Goal: Transaction & Acquisition: Obtain resource

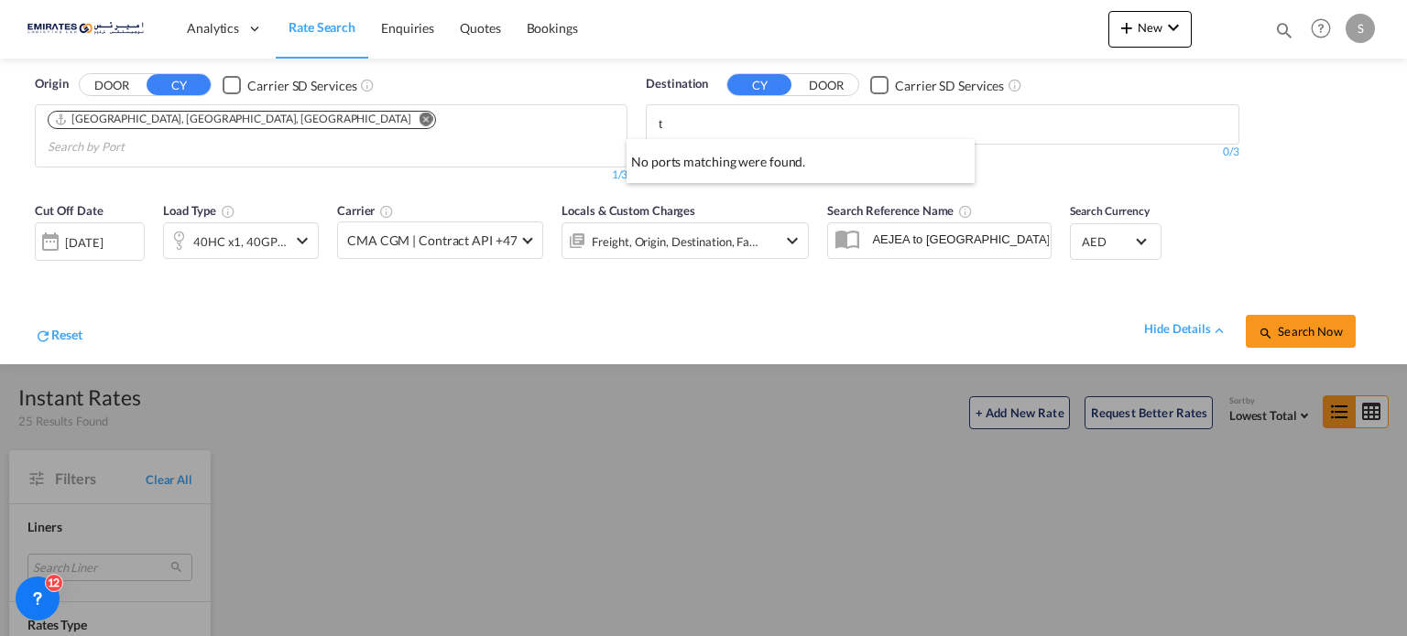
scroll to position [1282, 0]
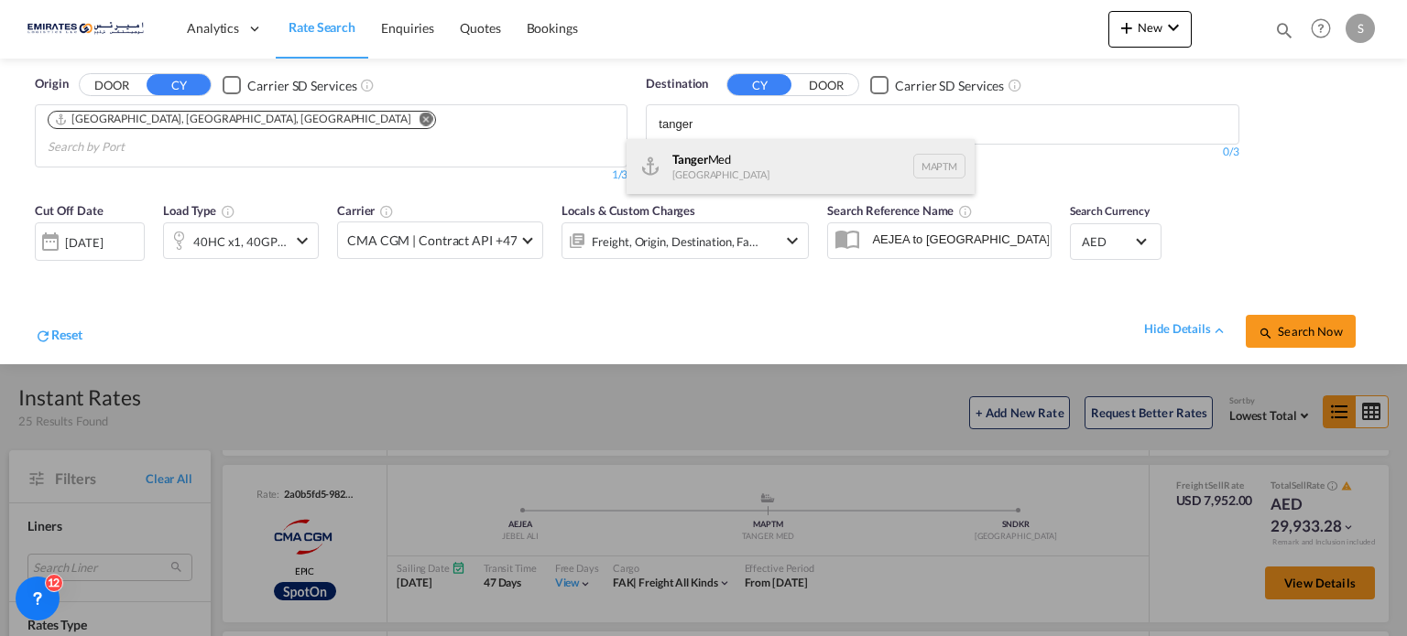
type input "tanger"
click at [713, 171] on div "Tanger Med [GEOGRAPHIC_DATA] MAPTM" at bounding box center [800, 166] width 348 height 55
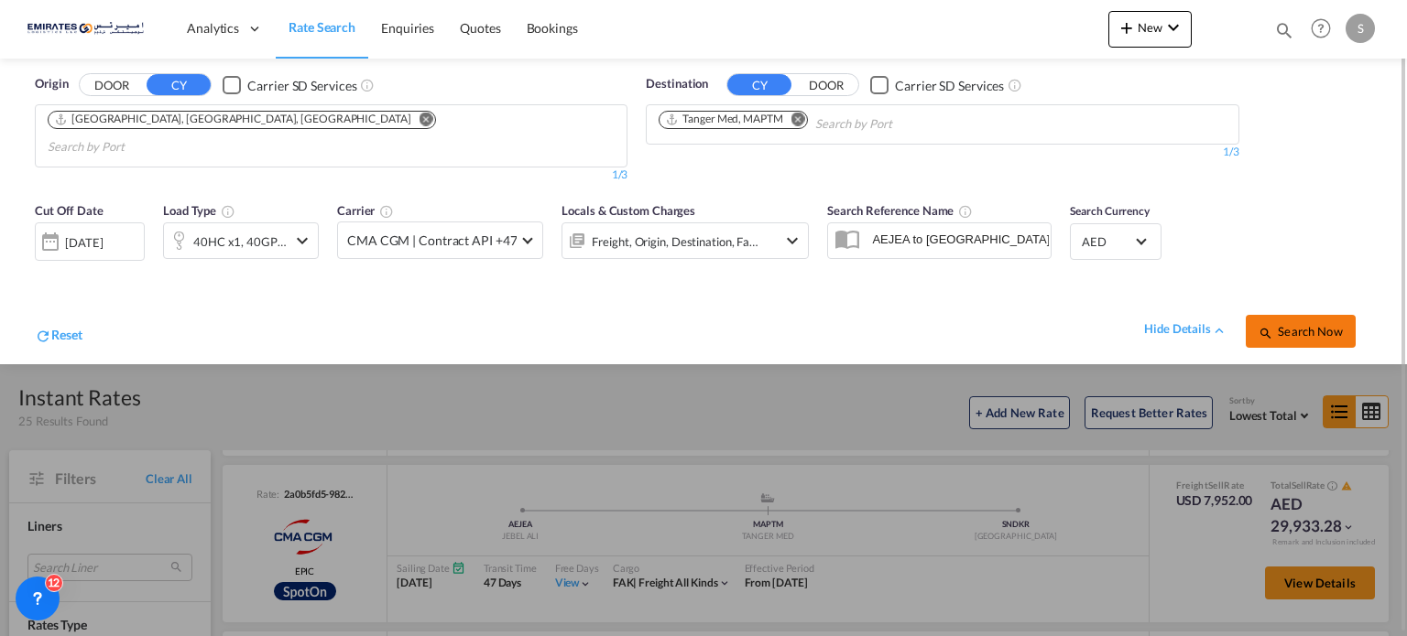
click at [1252, 315] on button "Search Now" at bounding box center [1300, 331] width 110 height 33
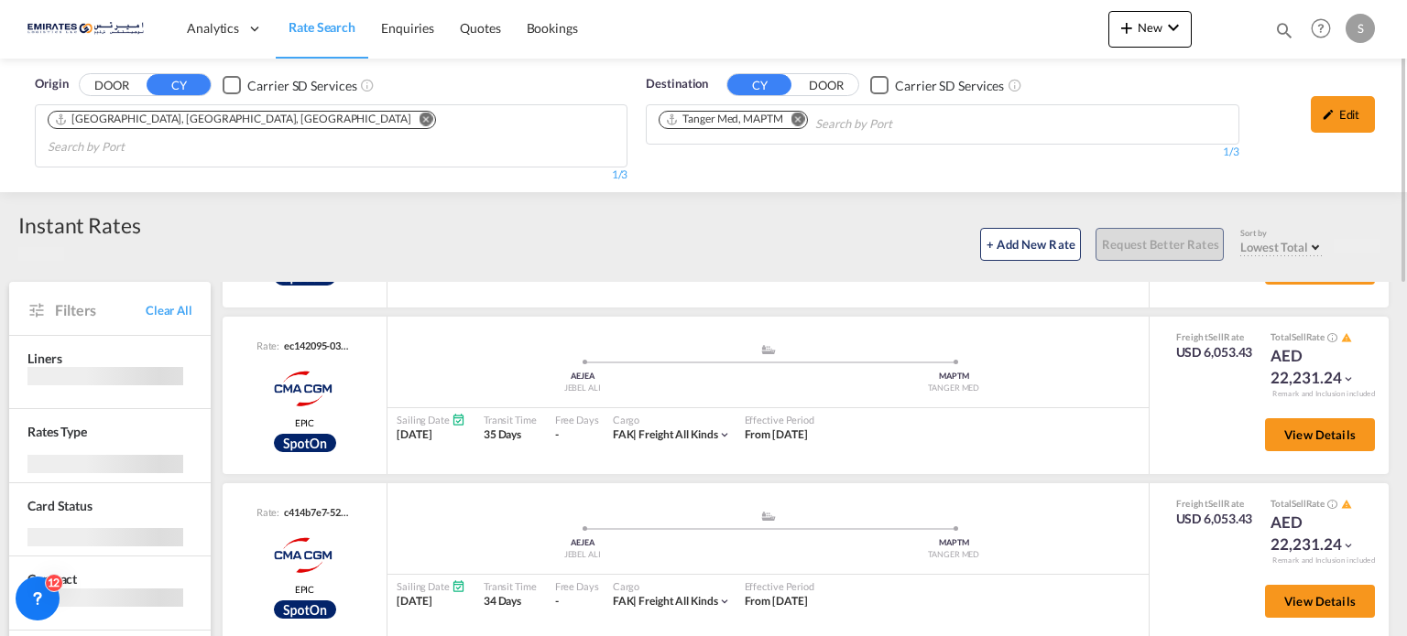
scroll to position [1188, 0]
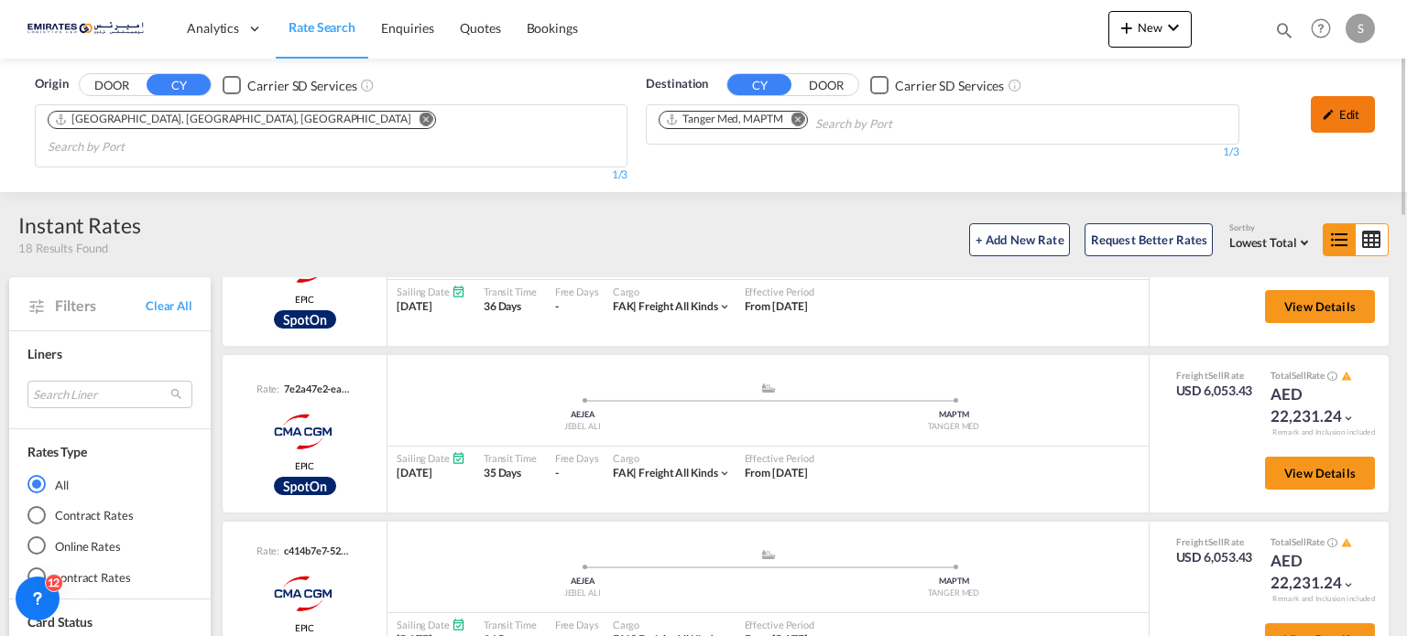
click at [1330, 104] on div "Edit" at bounding box center [1342, 114] width 64 height 37
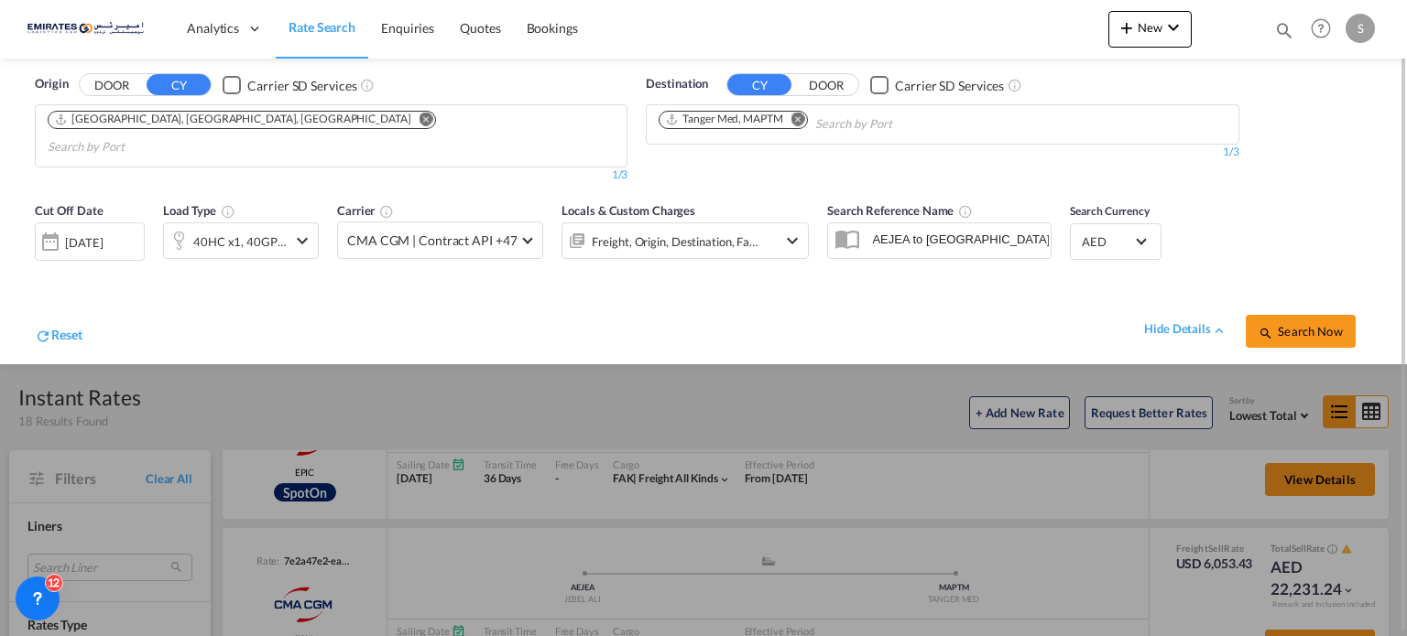
click at [82, 234] on div "[DATE]" at bounding box center [84, 242] width 38 height 16
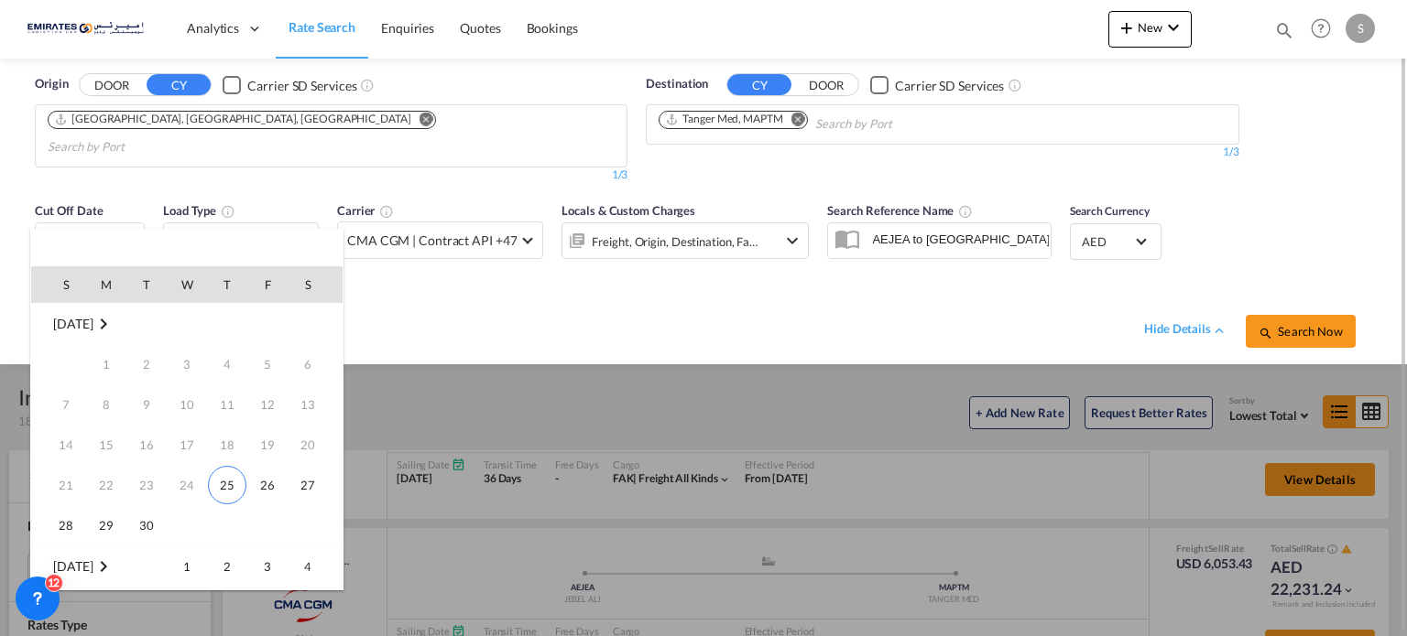
scroll to position [242, 0]
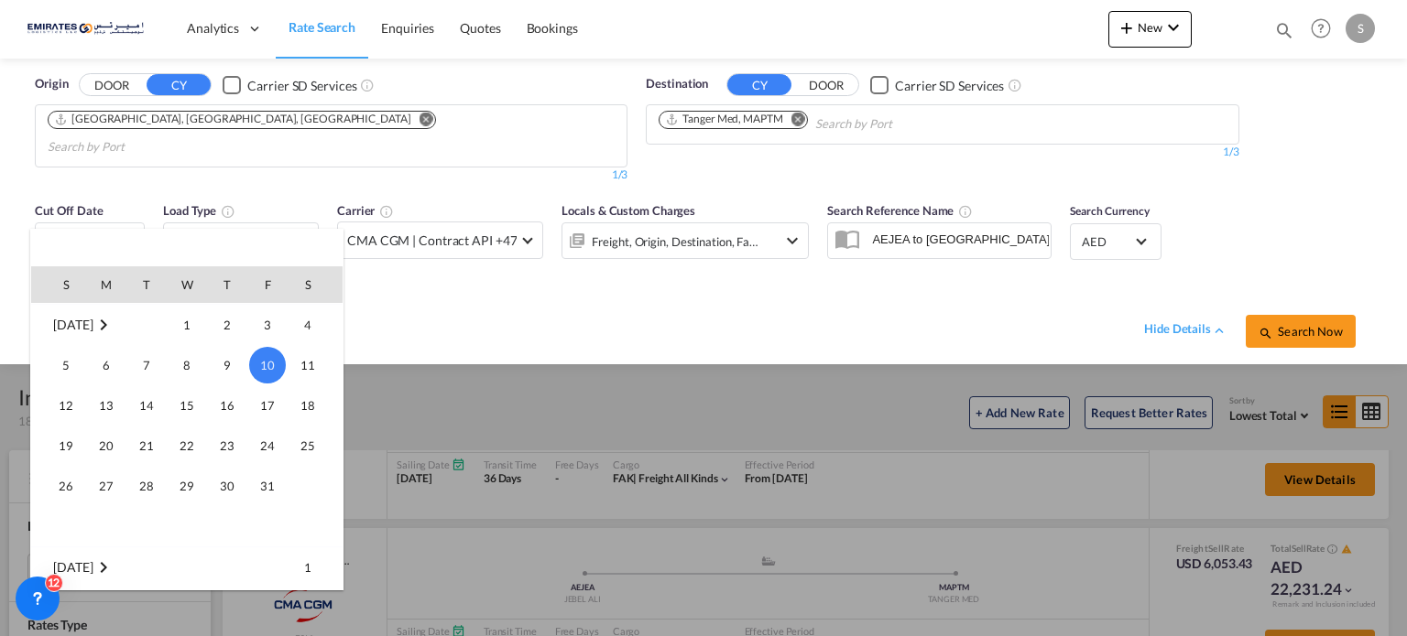
click at [560, 266] on div at bounding box center [703, 318] width 1407 height 636
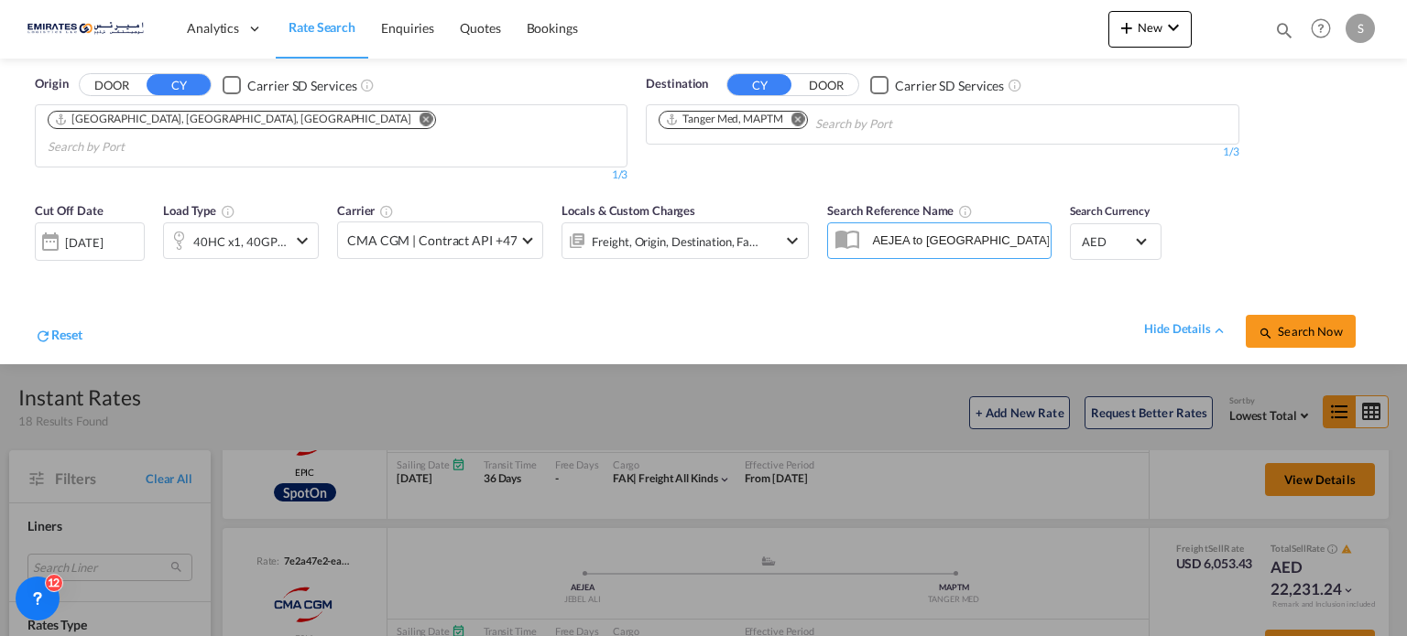
scroll to position [1, 0]
click at [803, 127] on button "Remove" at bounding box center [792, 120] width 27 height 18
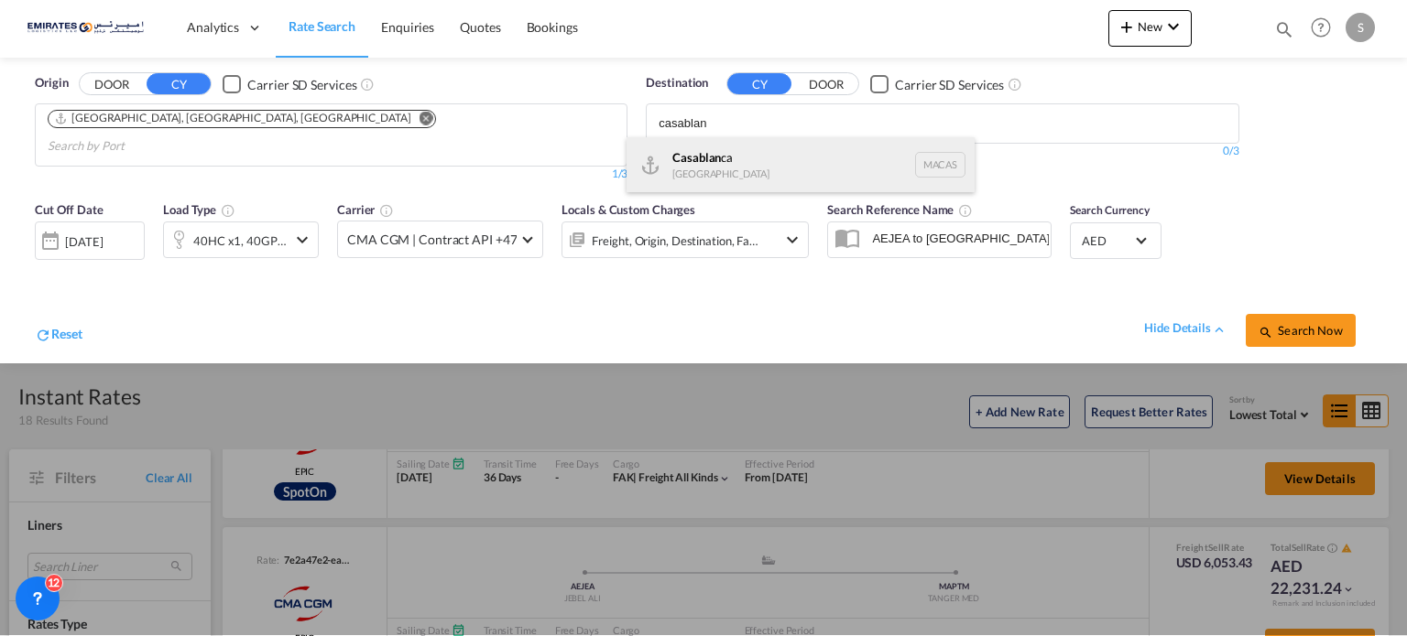
type input "casablan"
click at [681, 163] on div "Casablan ca [GEOGRAPHIC_DATA] [GEOGRAPHIC_DATA]" at bounding box center [800, 164] width 348 height 55
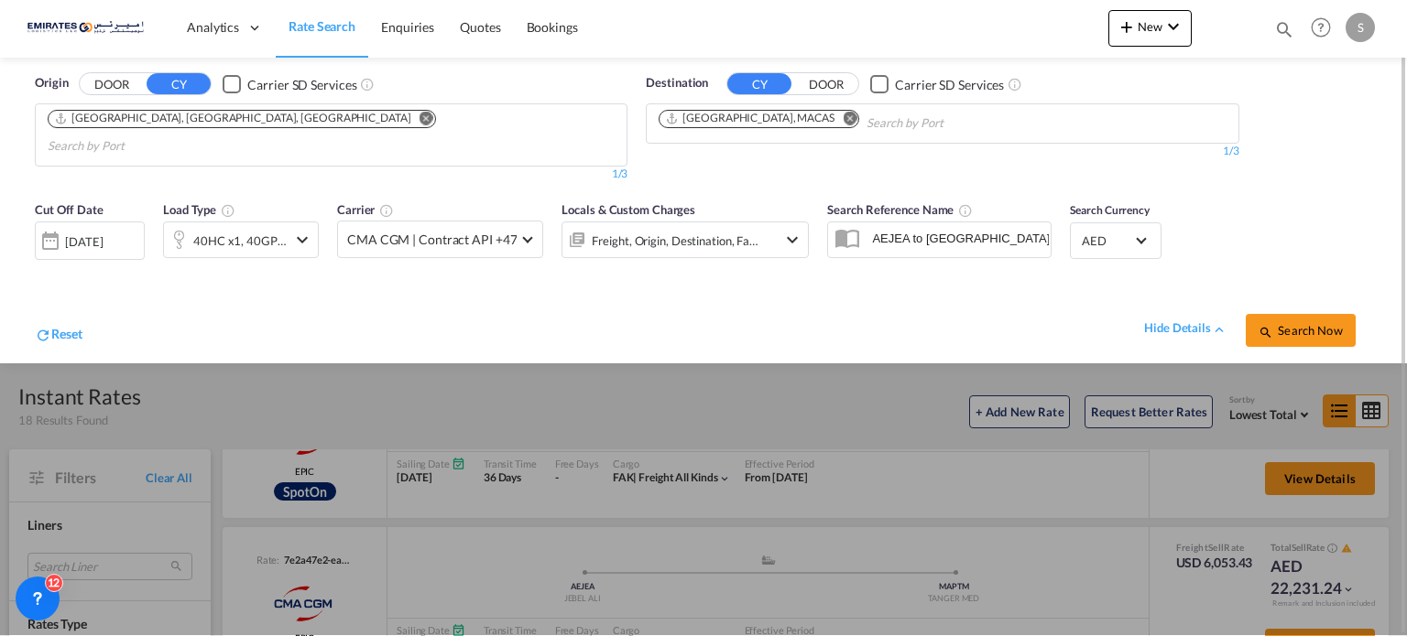
click at [1322, 318] on button "Search Now" at bounding box center [1300, 330] width 110 height 33
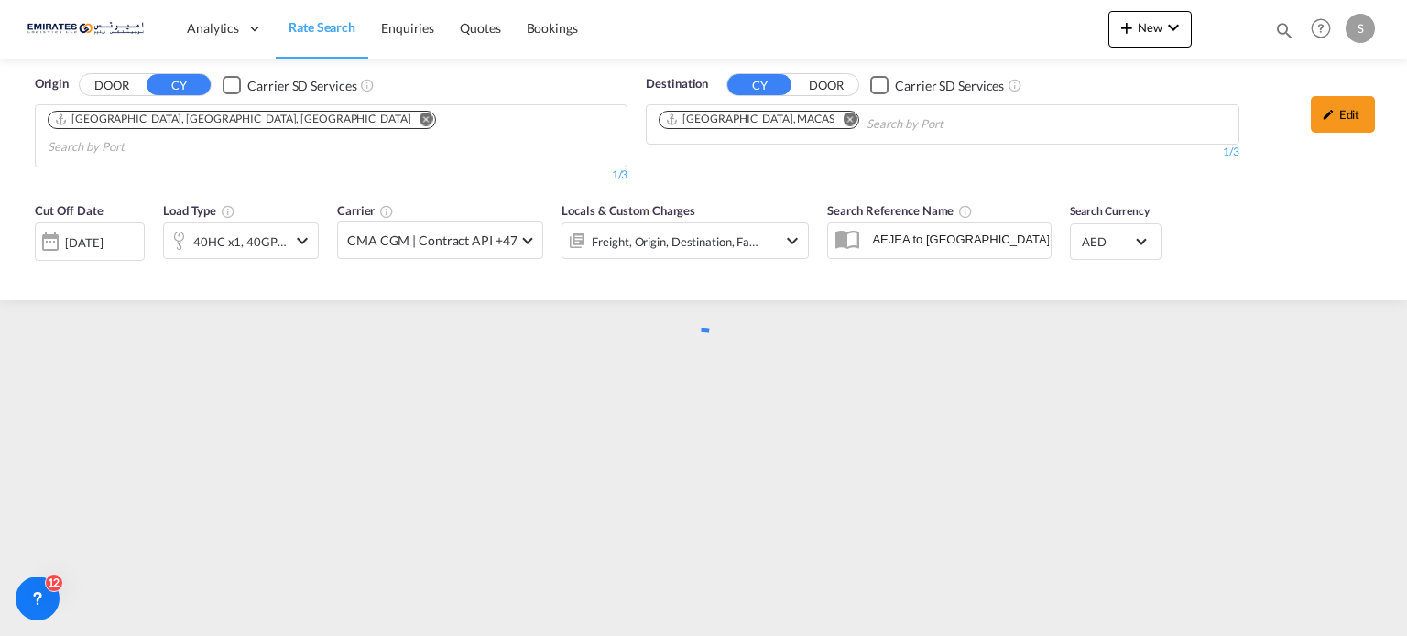
scroll to position [0, 0]
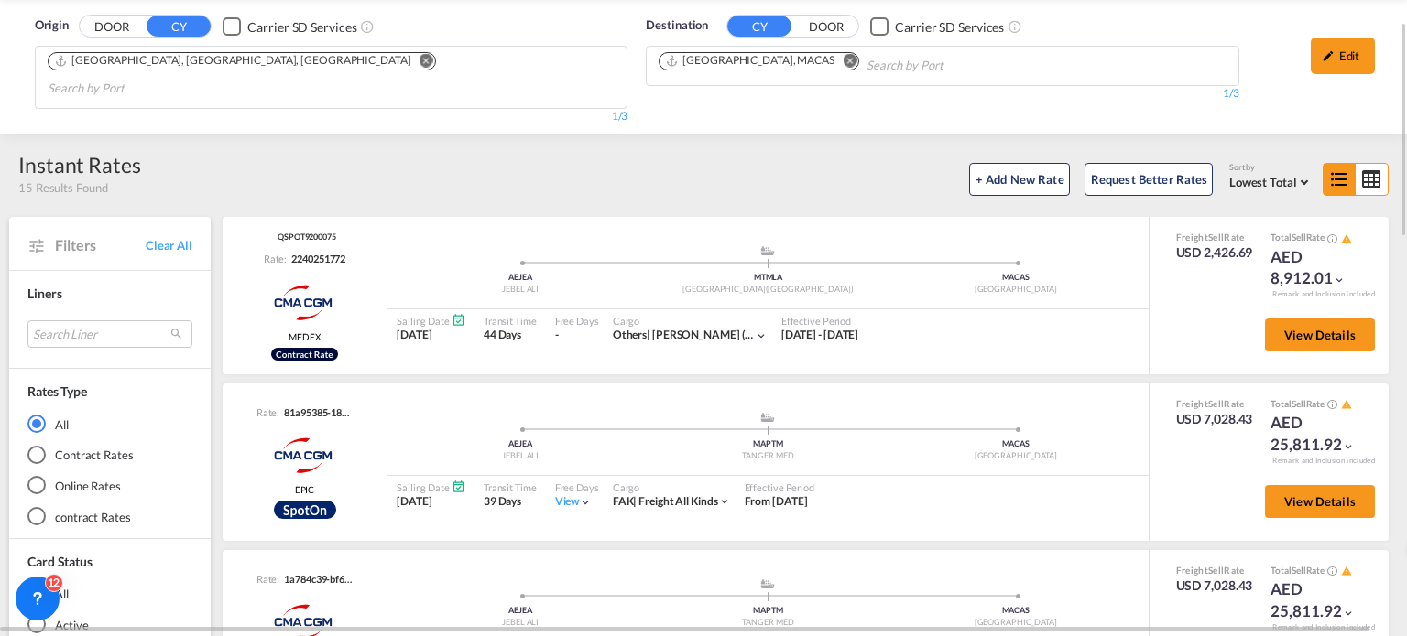
click at [843, 62] on md-icon "Remove" at bounding box center [850, 61] width 14 height 14
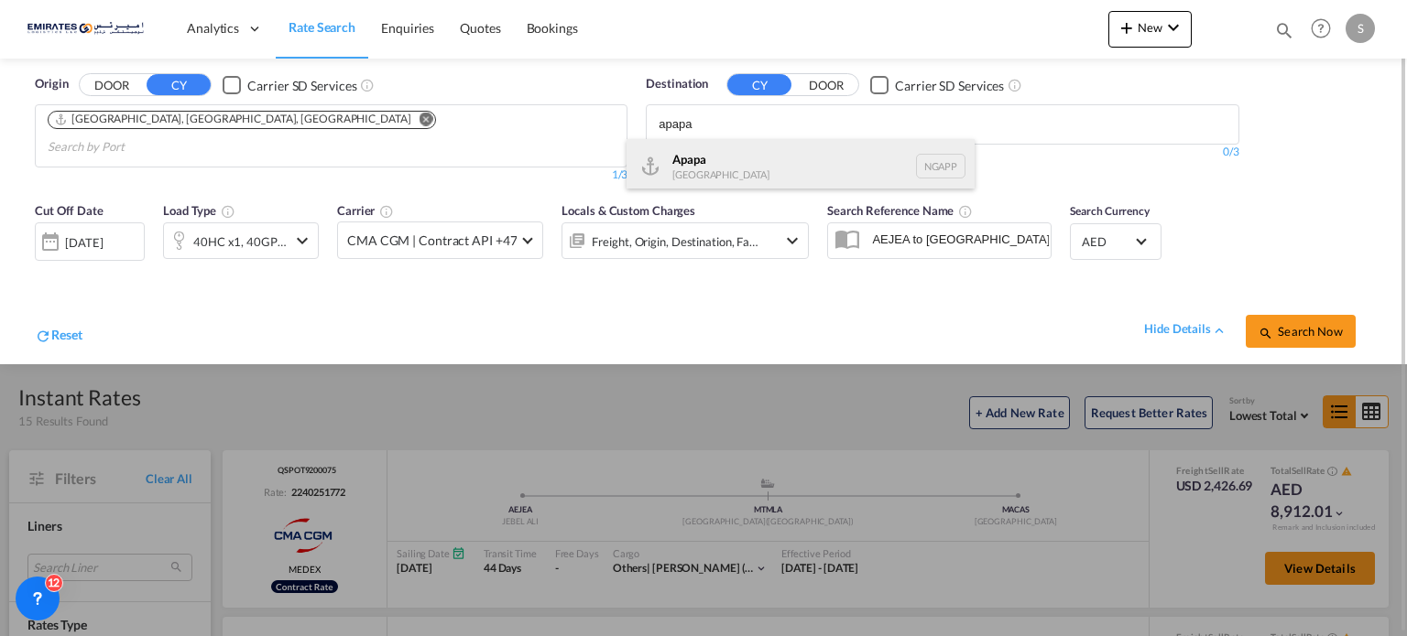
type input "apapa"
click at [701, 162] on div "Apapa [GEOGRAPHIC_DATA] NGAPP" at bounding box center [800, 166] width 348 height 55
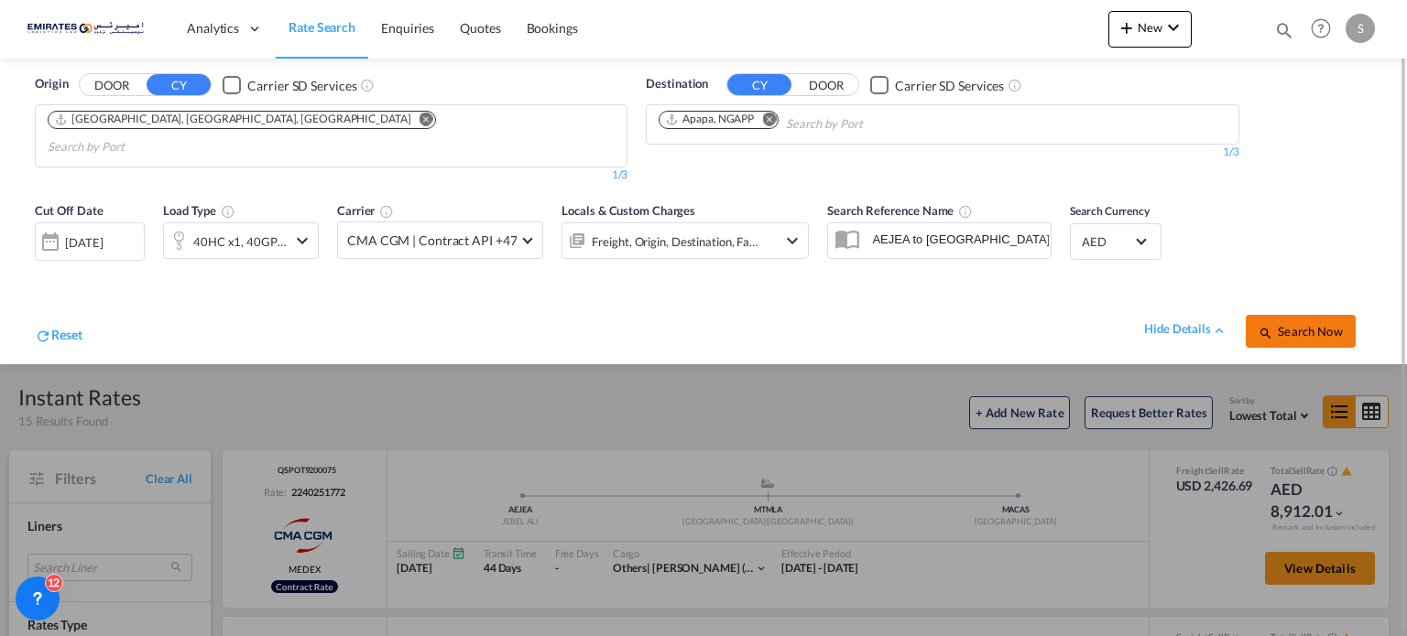
click at [1293, 324] on span "Search Now" at bounding box center [1299, 331] width 83 height 15
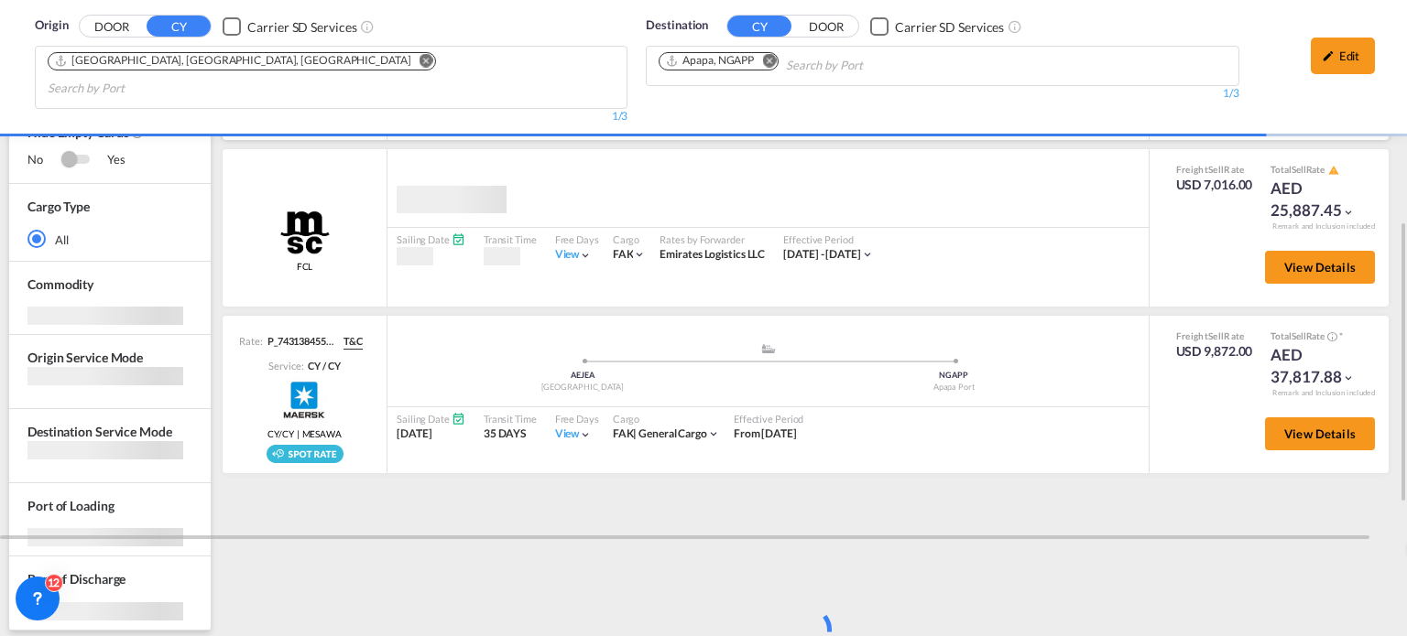
scroll to position [621, 0]
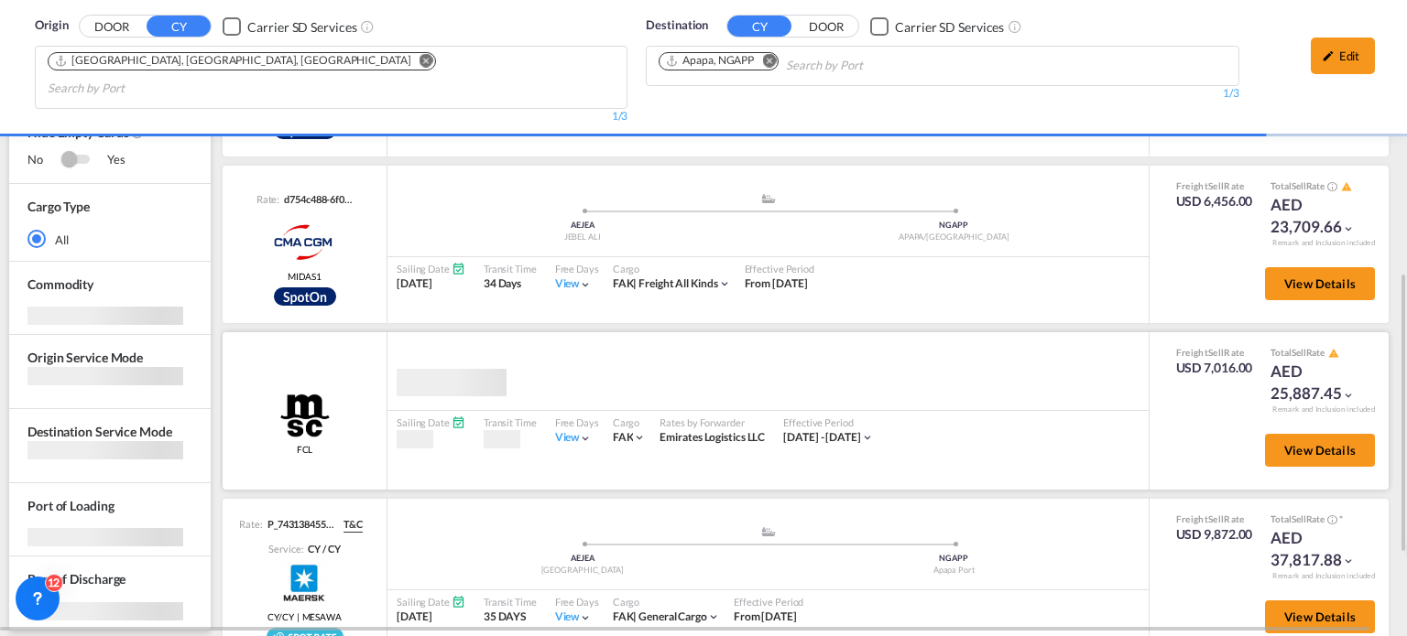
click at [577, 430] on div "View" at bounding box center [574, 438] width 38 height 16
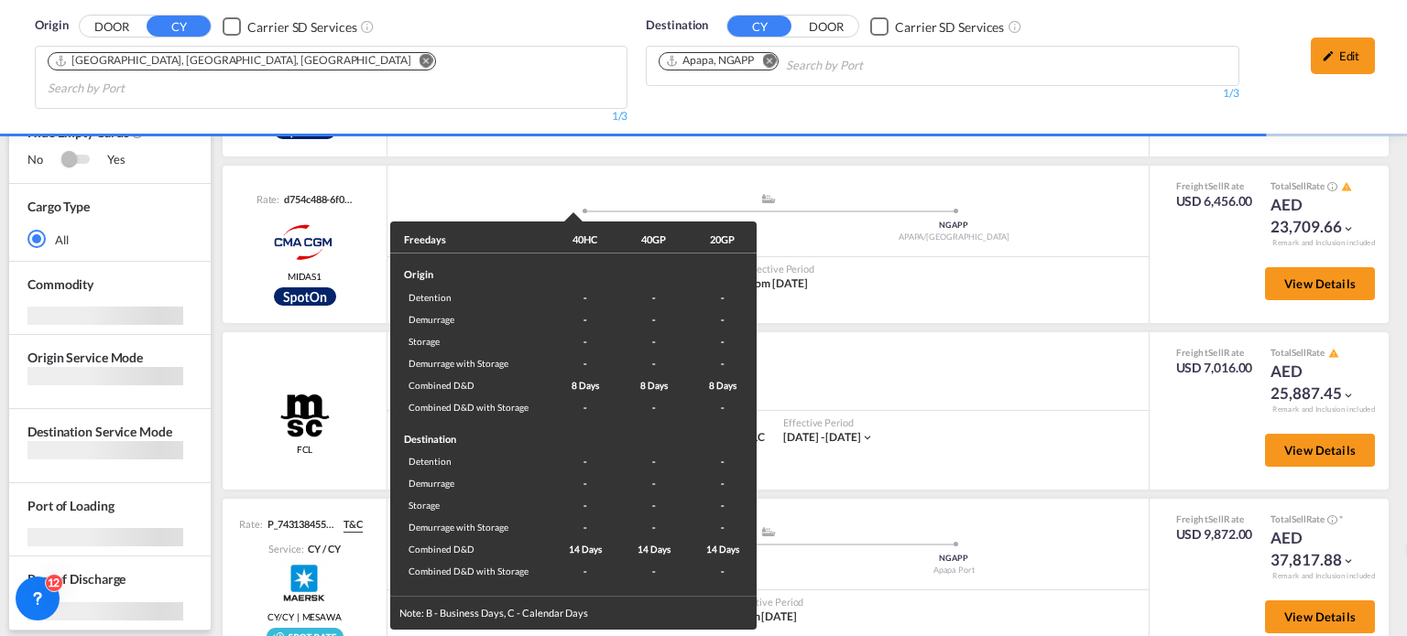
click at [1031, 429] on div "Freedays 40HC 40GP 20GP Origin Detention - - - Demurrage - - - Storage - - - De…" at bounding box center [703, 318] width 1407 height 636
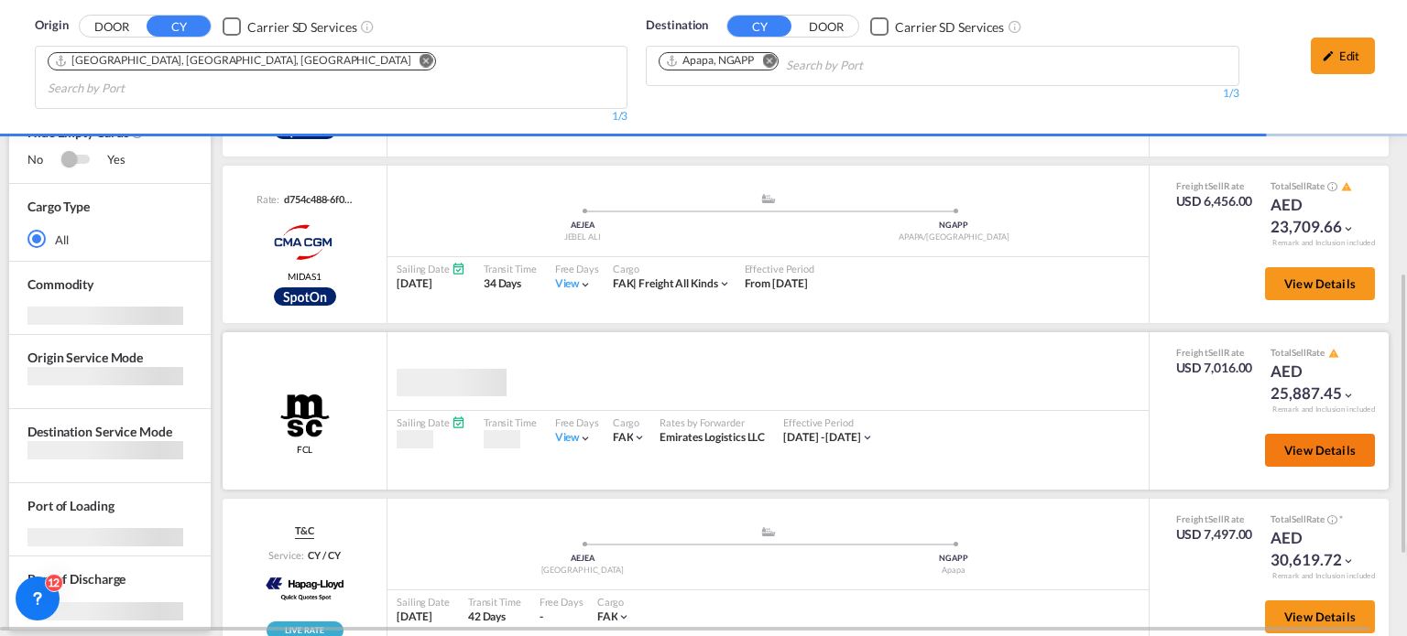
click at [1265, 434] on button "View Details" at bounding box center [1320, 450] width 110 height 33
click at [1296, 443] on span "View Details" at bounding box center [1319, 450] width 71 height 15
click at [1289, 443] on span "View Details" at bounding box center [1319, 450] width 71 height 15
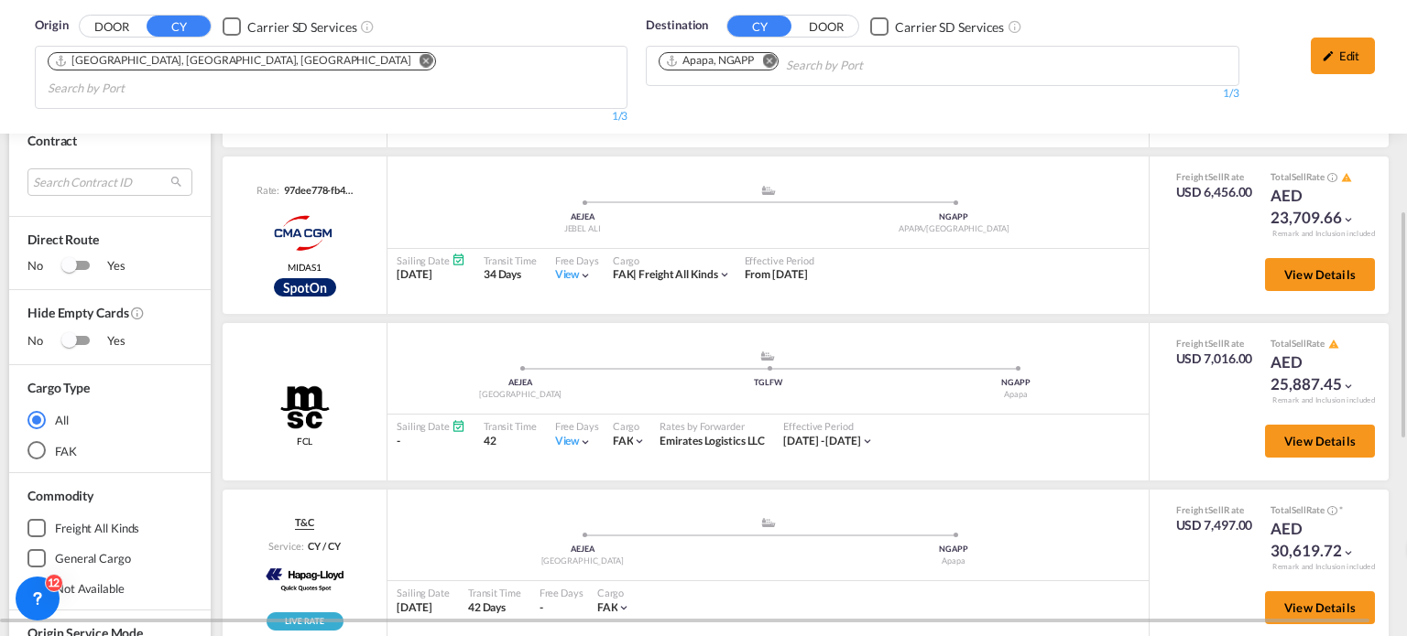
scroll to position [612, 0]
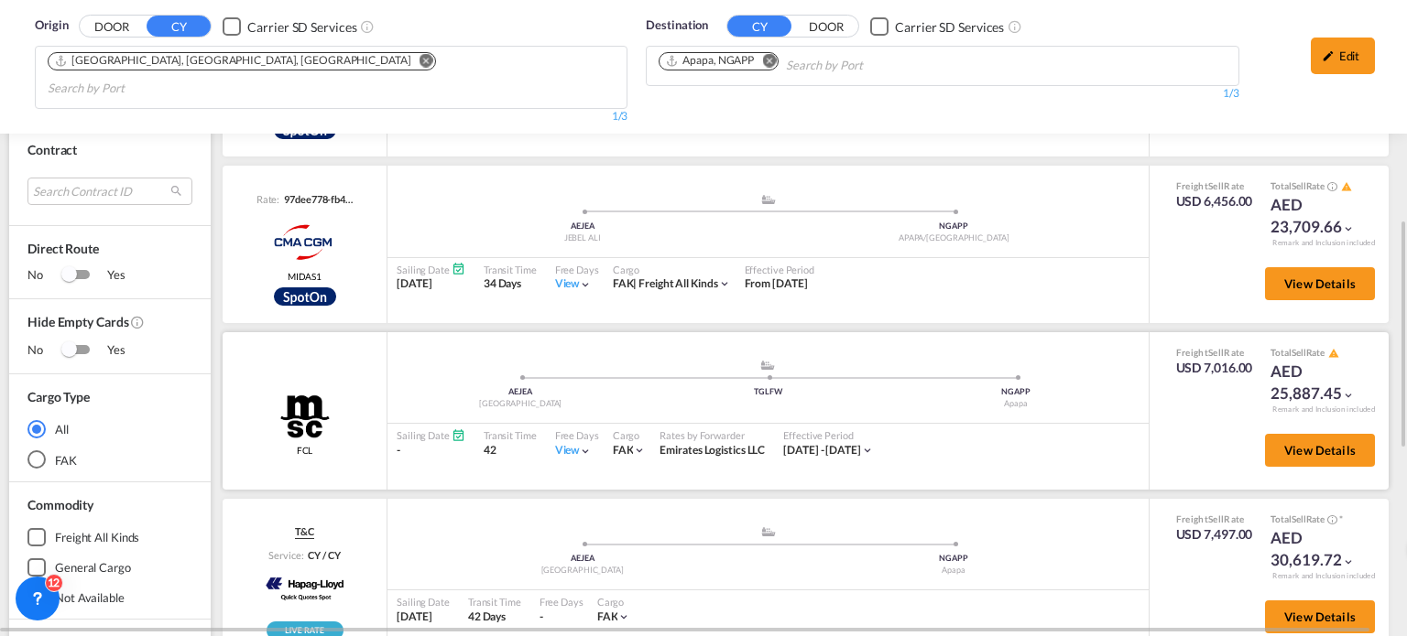
click at [560, 443] on div "View" at bounding box center [574, 451] width 38 height 16
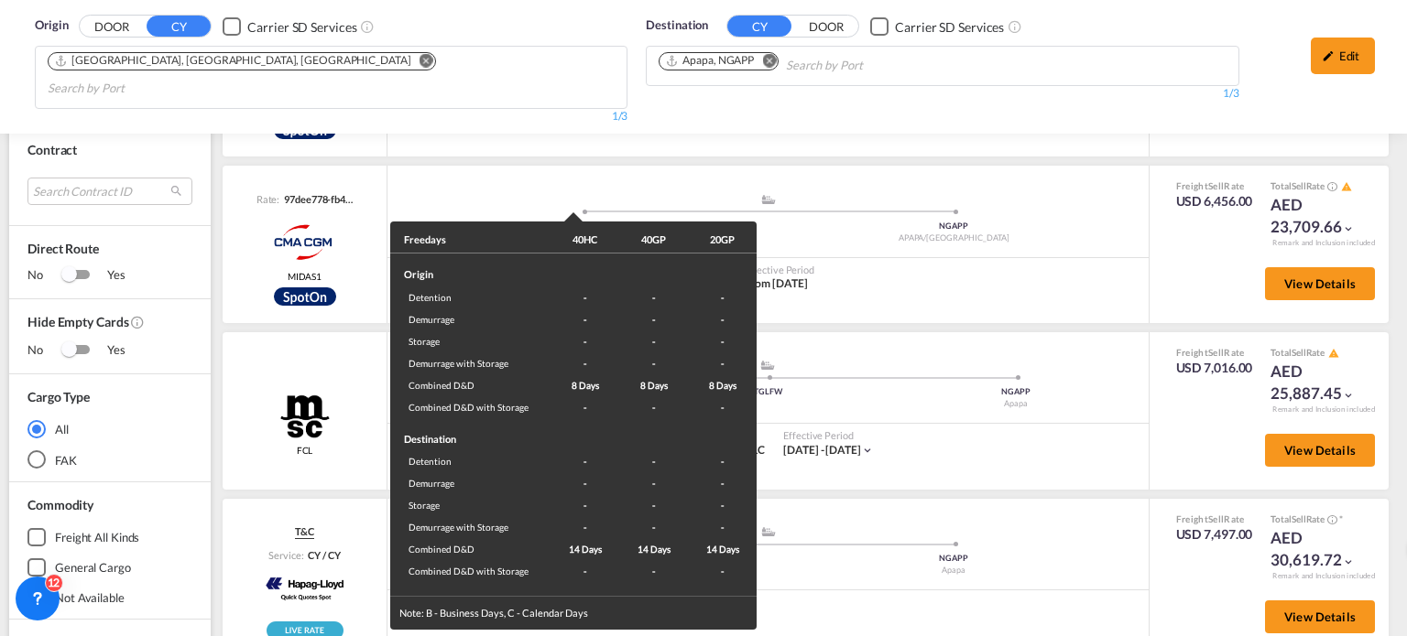
click at [973, 398] on div "Freedays 40HC 40GP 20GP Origin Detention - - - Demurrage - - - Storage - - - De…" at bounding box center [703, 318] width 1407 height 636
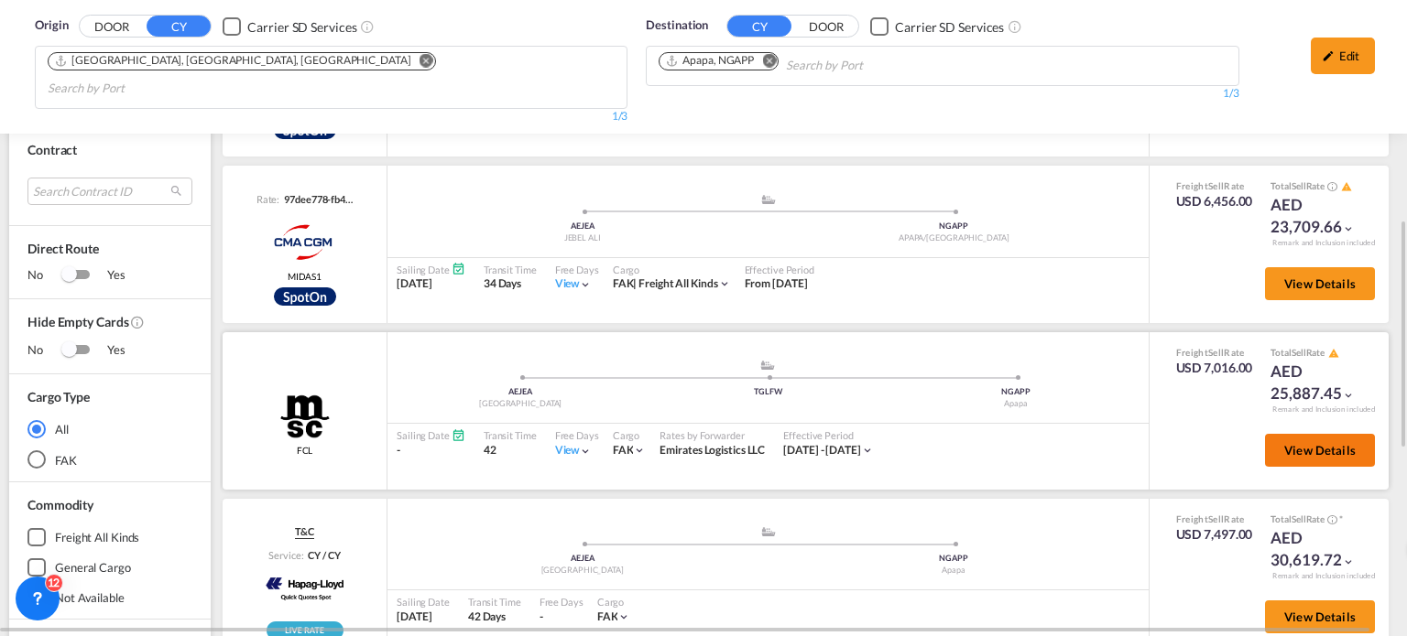
click at [1304, 443] on span "View Details" at bounding box center [1319, 450] width 71 height 15
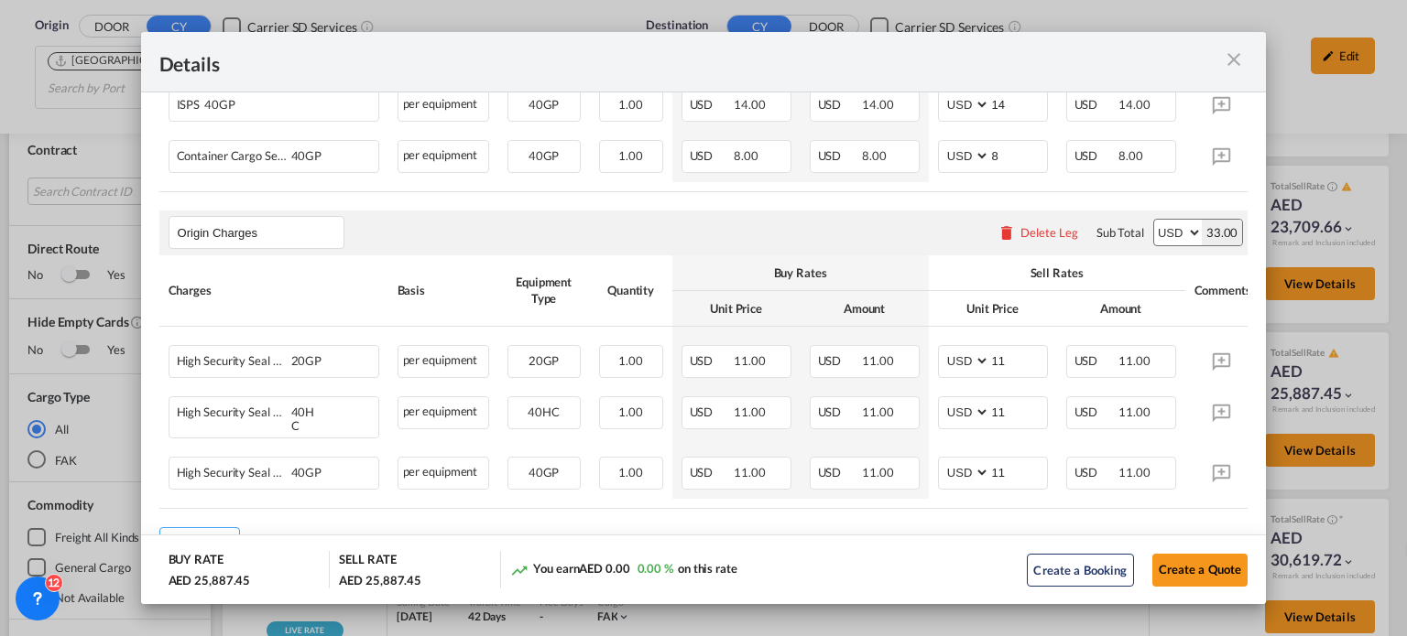
scroll to position [875, 0]
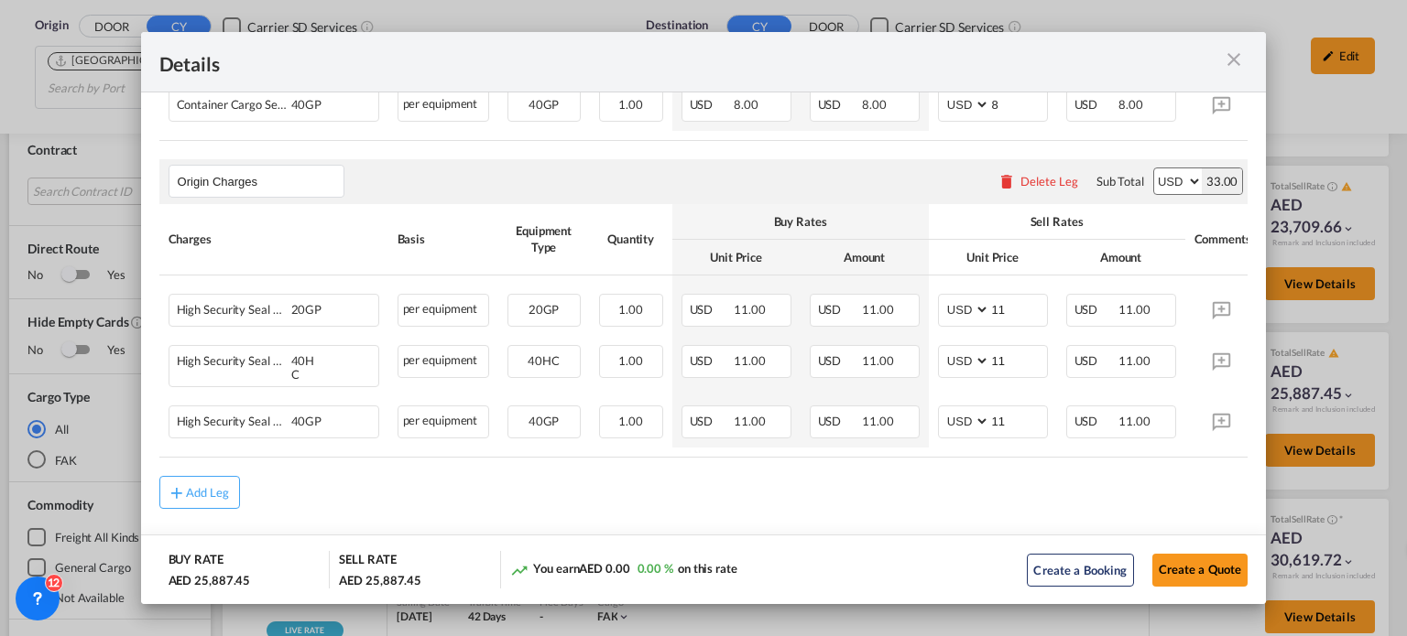
click at [1245, 50] on div "Port of ..." at bounding box center [1193, 61] width 109 height 23
click at [1238, 65] on md-icon "icon-close m-3 fg-AAA8AD cursor" at bounding box center [1234, 60] width 22 height 22
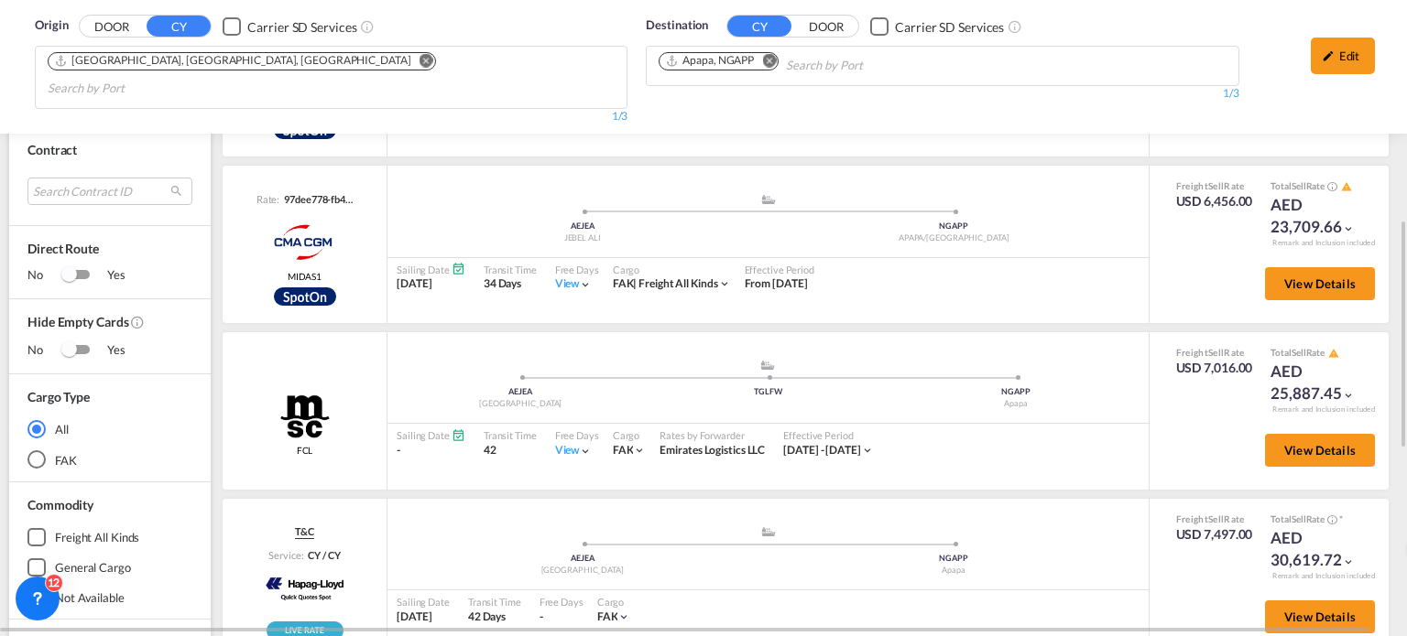
click at [769, 64] on md-icon "Remove" at bounding box center [769, 61] width 14 height 14
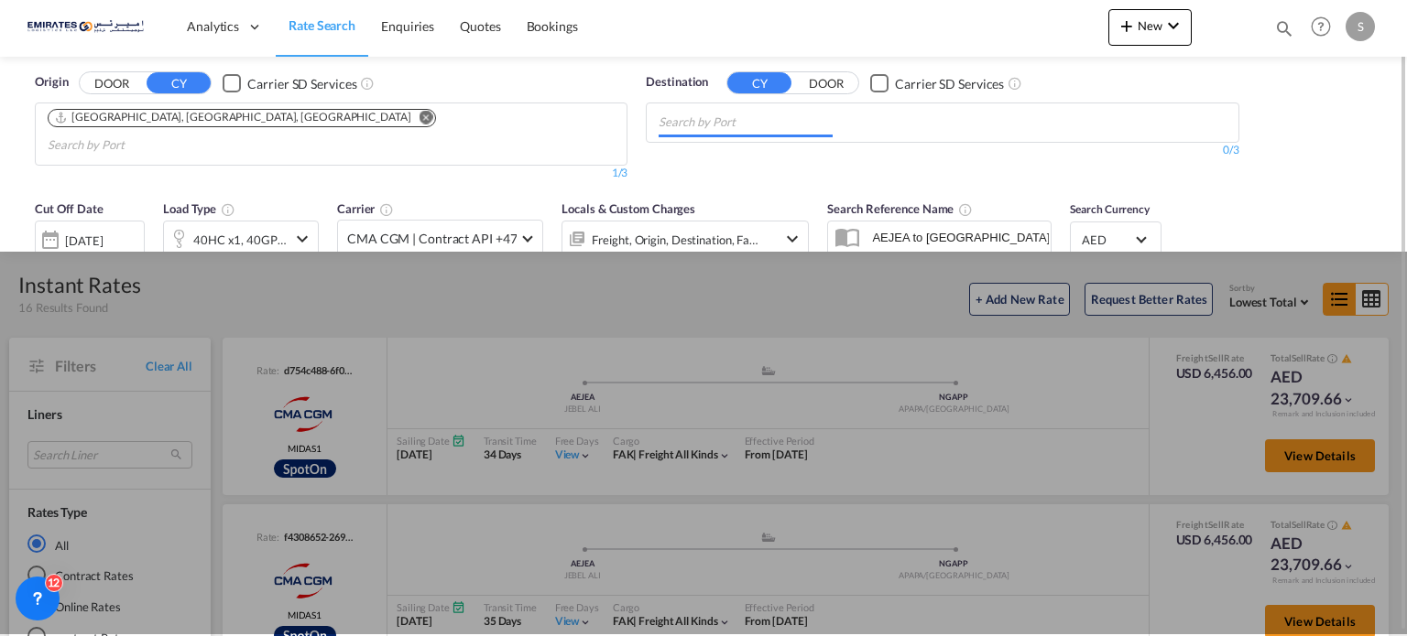
scroll to position [0, 0]
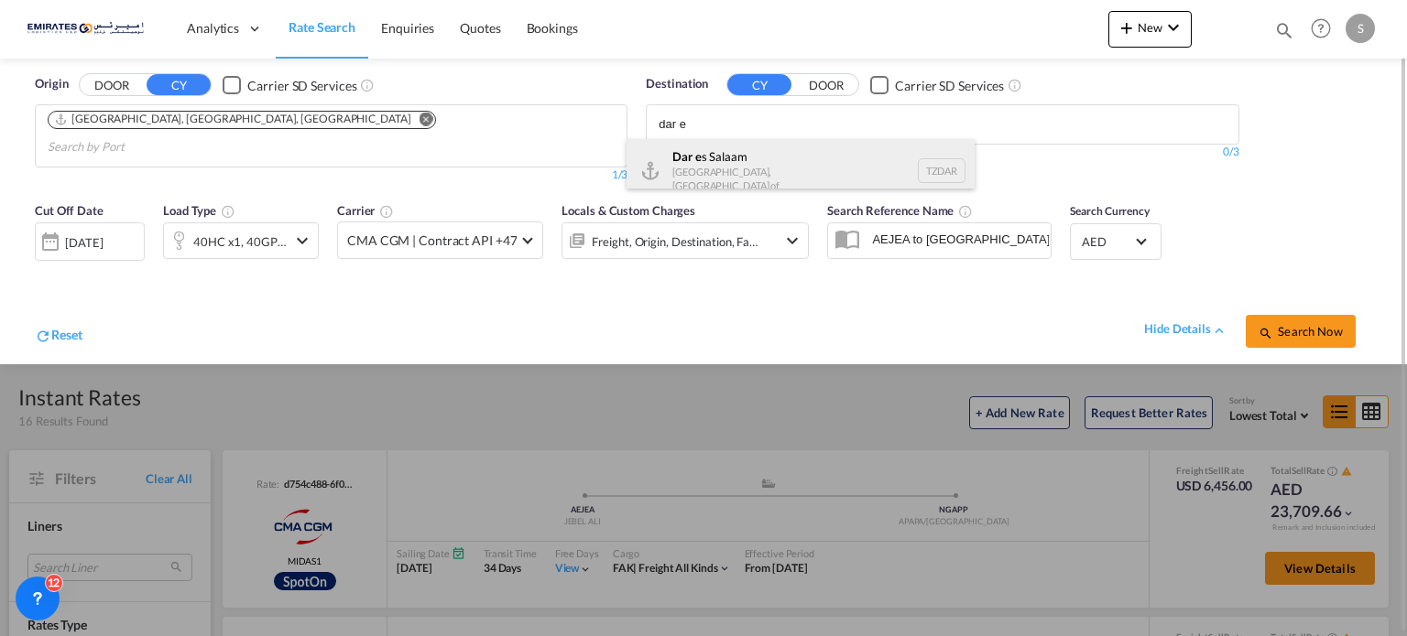
type input "dar e"
click at [715, 169] on div "[GEOGRAPHIC_DATA] [GEOGRAPHIC_DATA], [GEOGRAPHIC_DATA] TZDAR" at bounding box center [800, 170] width 348 height 63
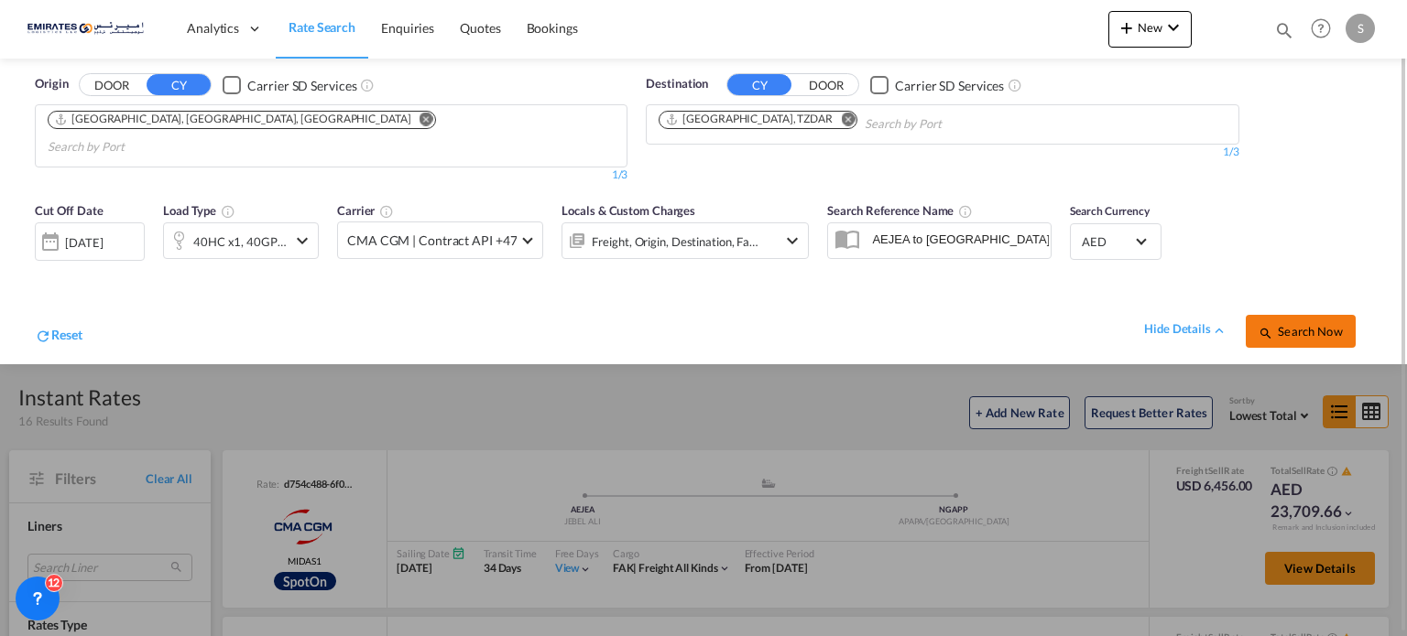
click at [1262, 326] on md-icon "icon-magnify" at bounding box center [1265, 333] width 15 height 15
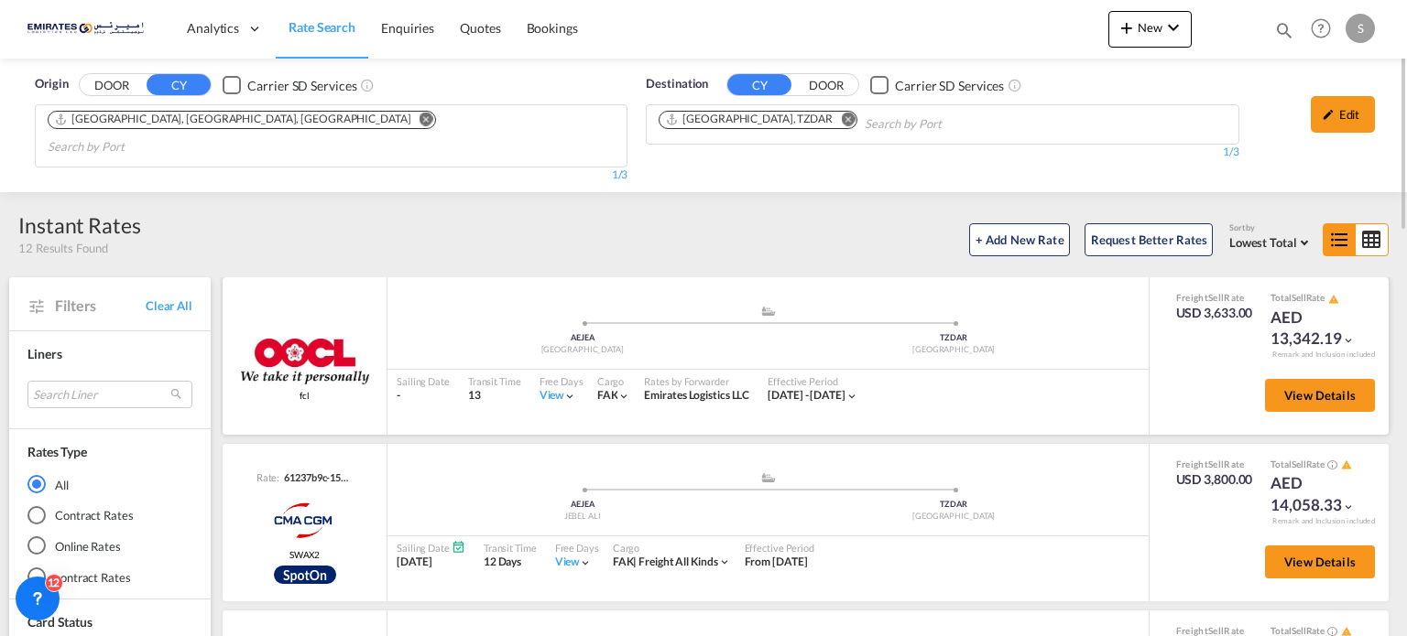
click at [539, 388] on div "View" at bounding box center [558, 396] width 38 height 16
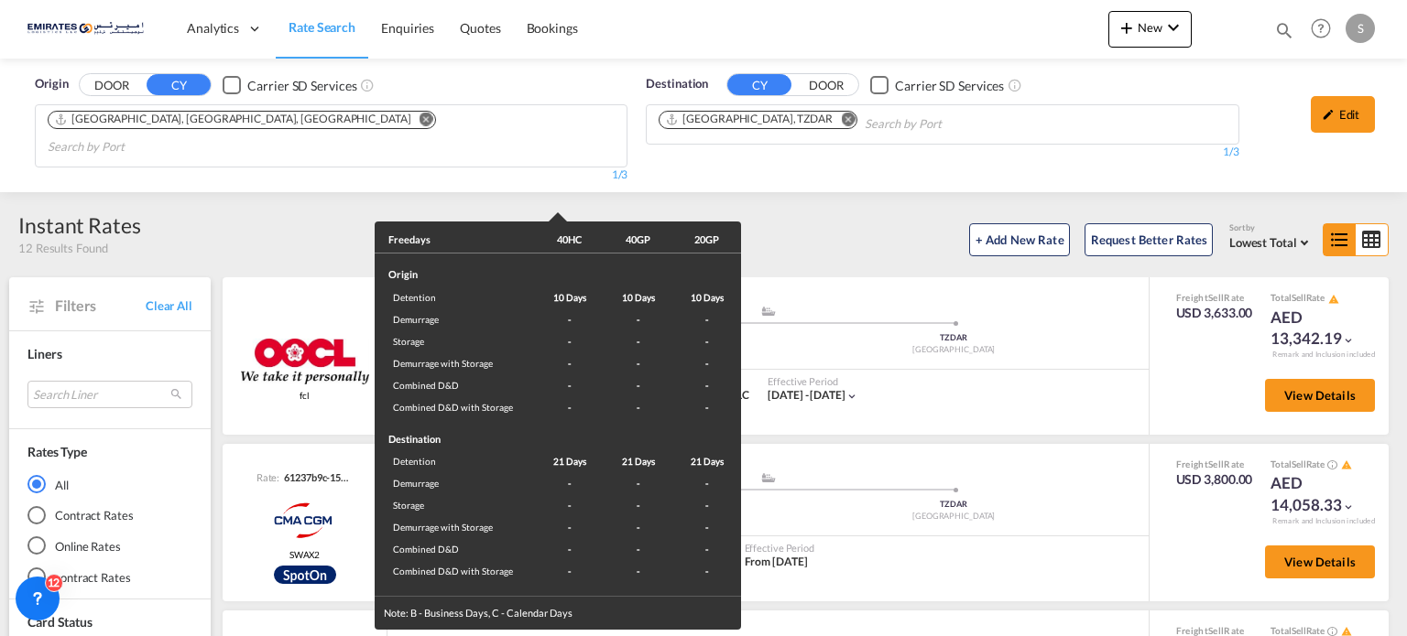
click at [1016, 358] on div "Freedays 40HC 40GP 20GP Origin Detention 10 Days 10 Days 10 Days Demurrage - - …" at bounding box center [703, 318] width 1407 height 636
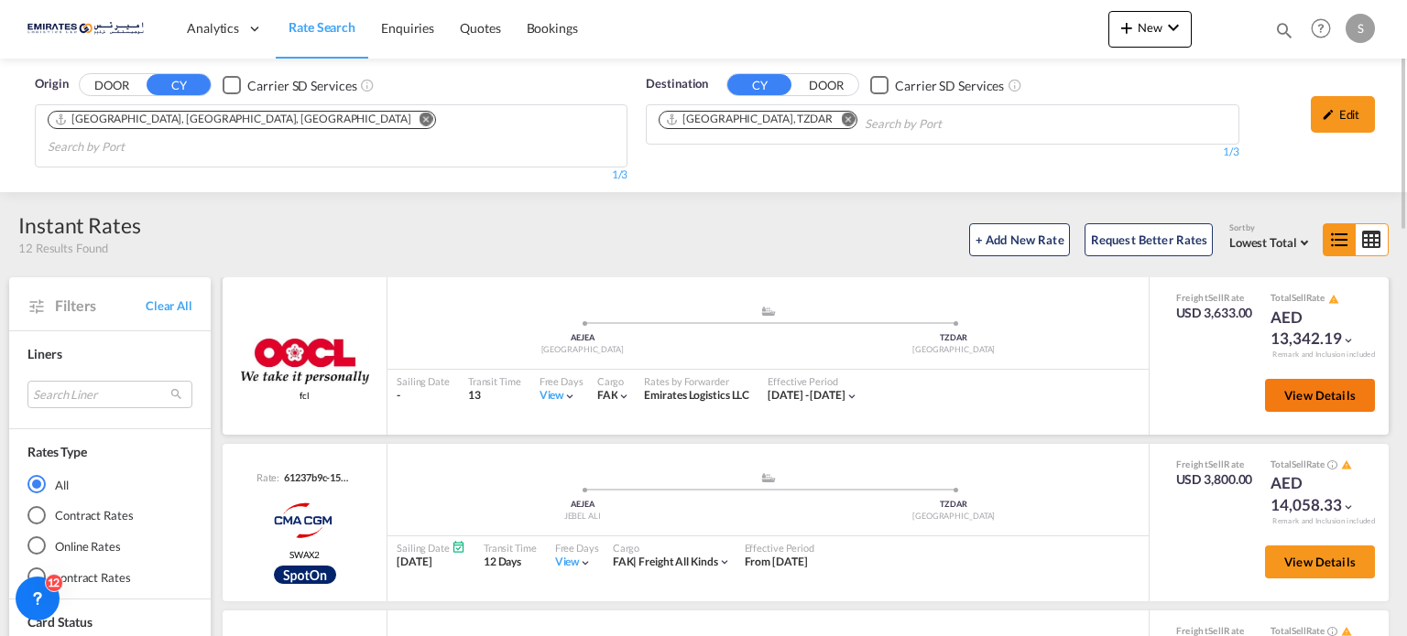
click at [1284, 388] on span "View Details" at bounding box center [1319, 395] width 71 height 15
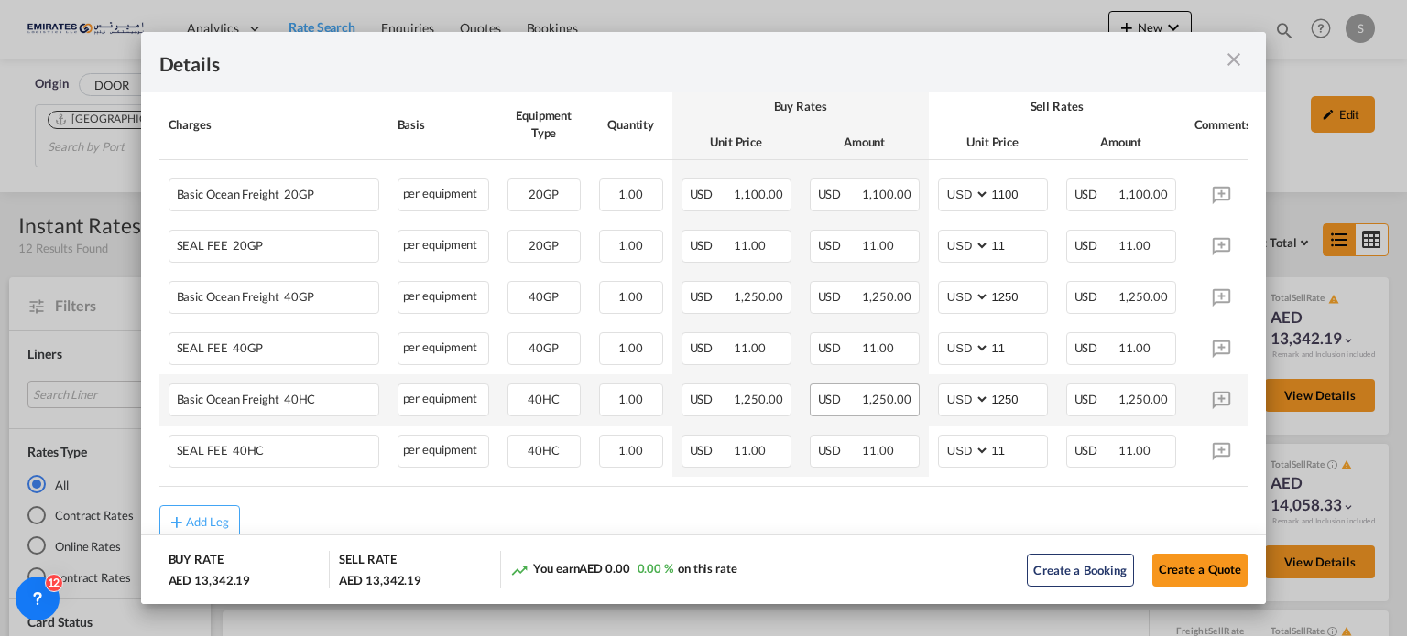
scroll to position [410, 0]
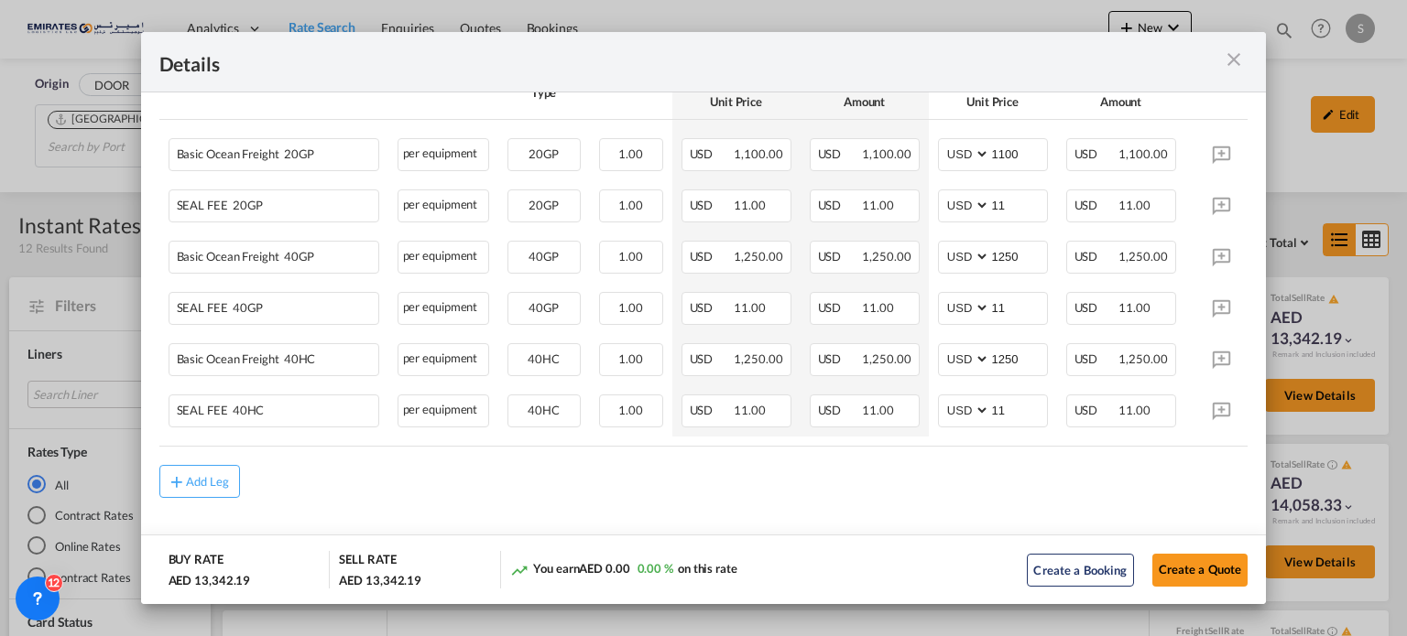
click at [1240, 52] on md-icon "icon-close m-3 fg-AAA8AD cursor" at bounding box center [1234, 60] width 22 height 22
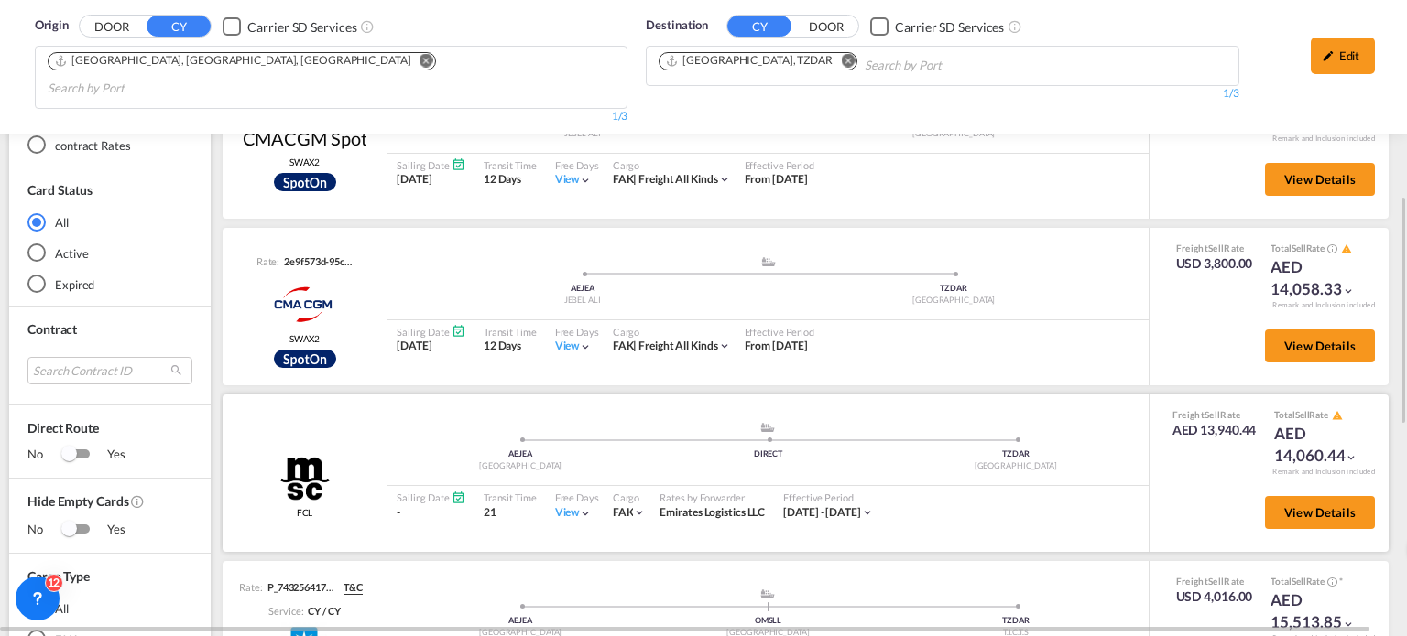
scroll to position [733, 0]
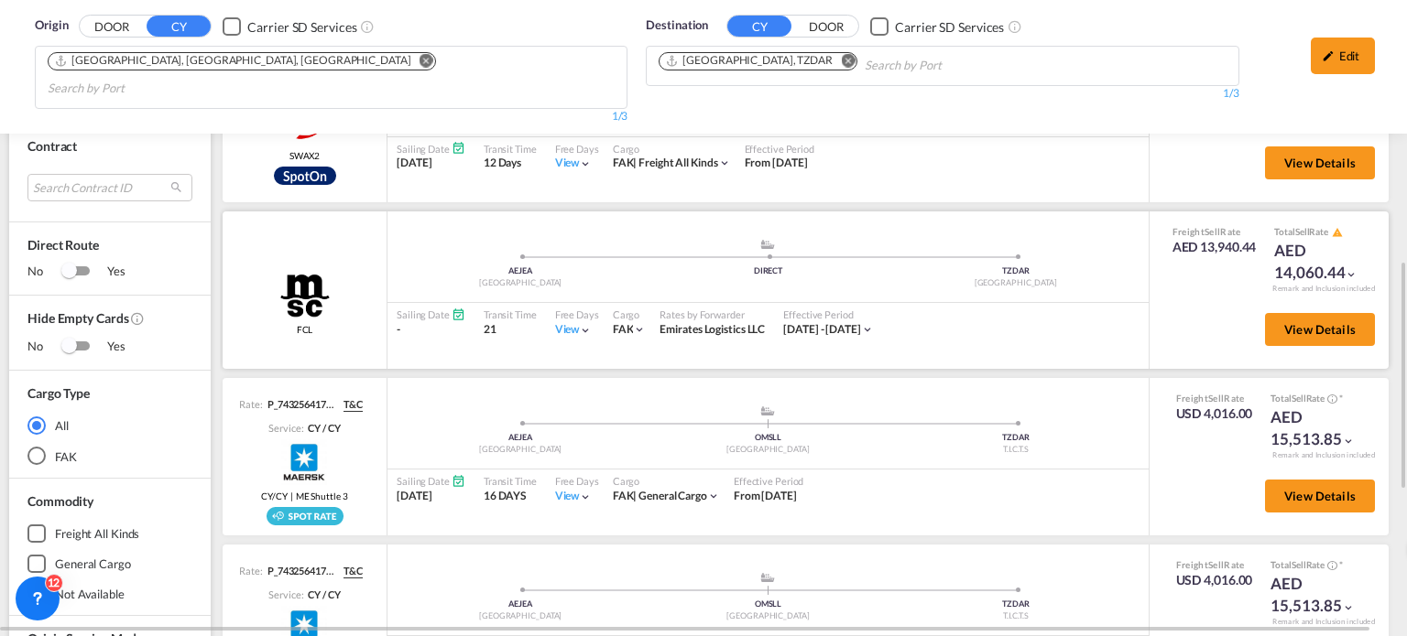
click at [560, 322] on div "View" at bounding box center [574, 330] width 38 height 16
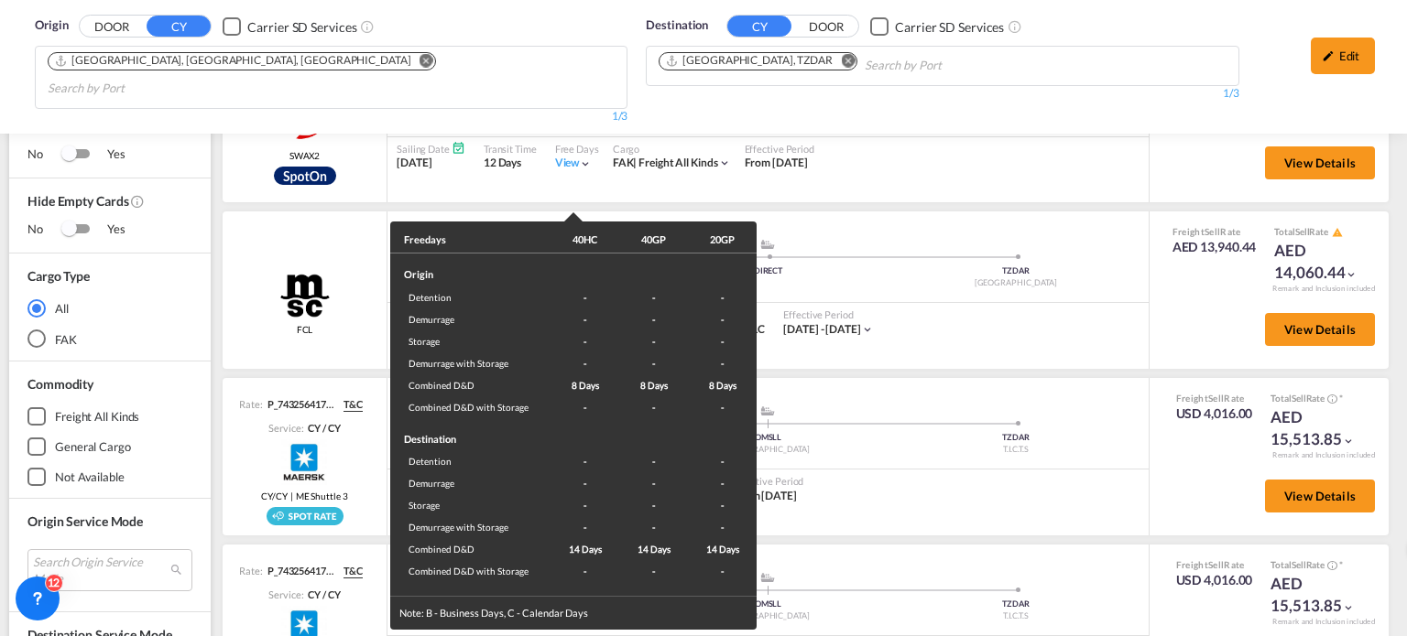
click at [938, 316] on div "Freedays 40HC 40GP 20GP Origin Detention - - - Demurrage - - - Storage - - - De…" at bounding box center [703, 318] width 1407 height 636
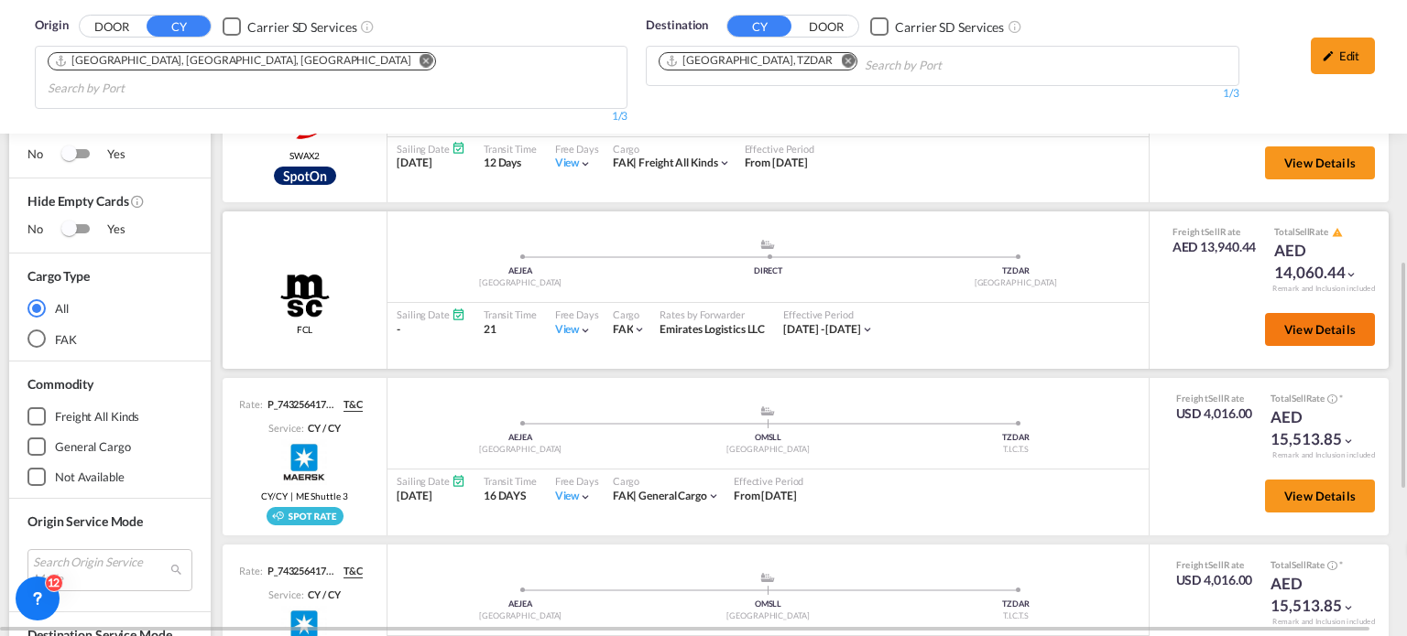
click at [1301, 322] on span "View Details" at bounding box center [1319, 329] width 71 height 15
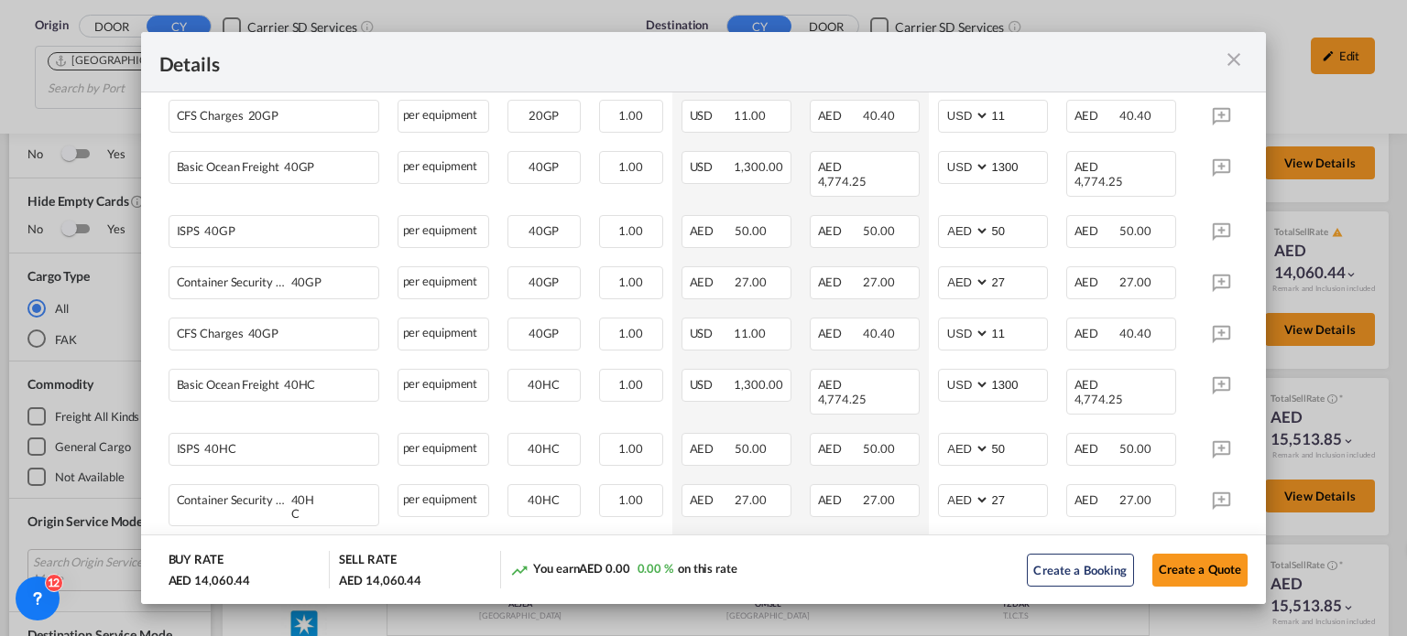
scroll to position [641, 0]
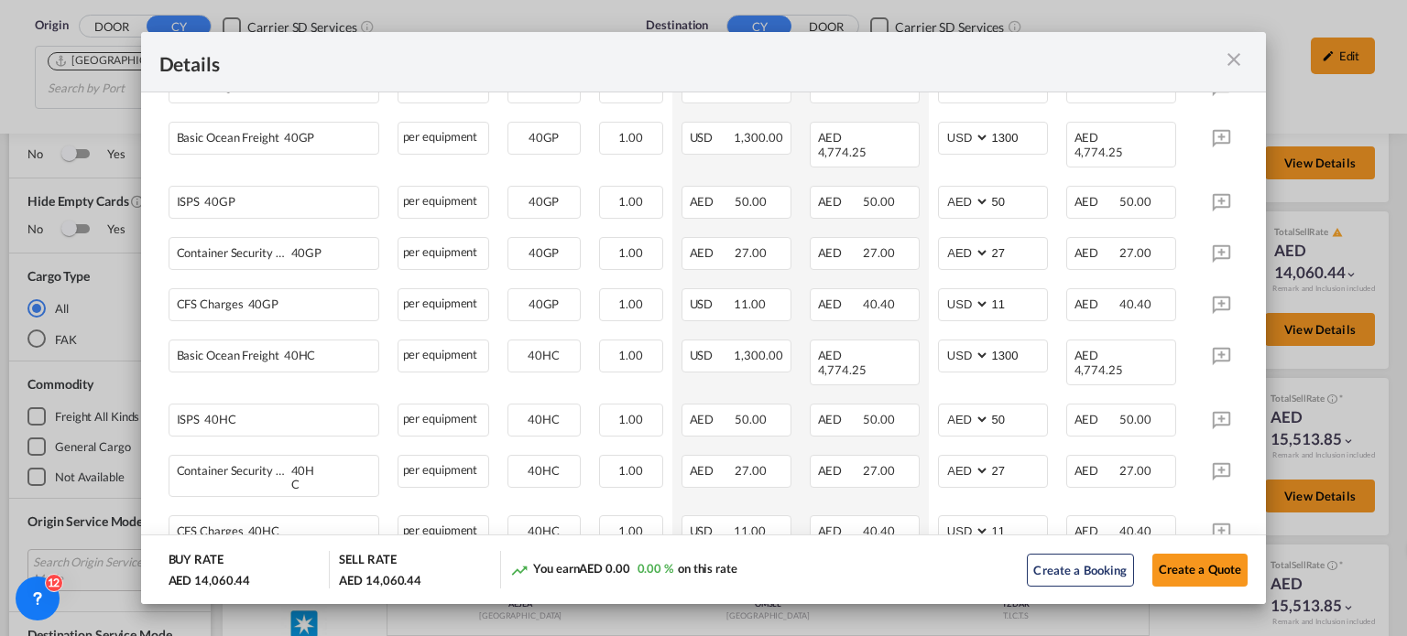
click at [1229, 50] on md-icon "icon-close m-3 fg-AAA8AD cursor" at bounding box center [1234, 60] width 22 height 22
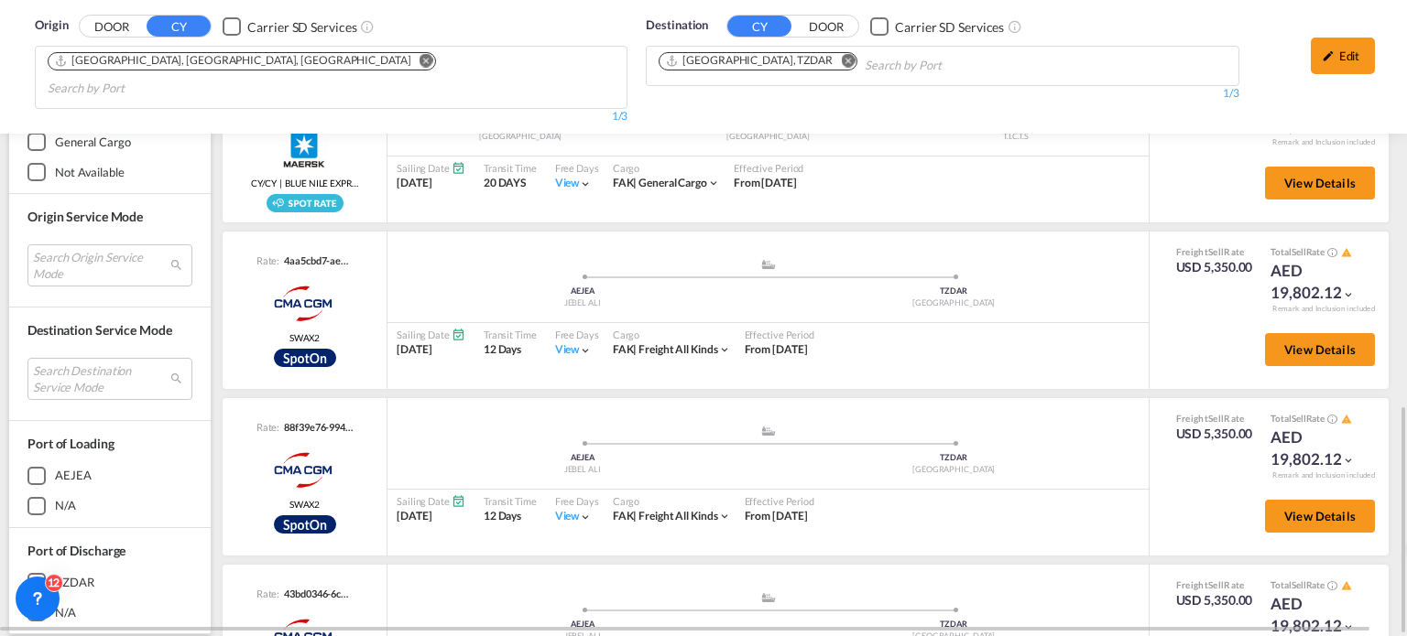
scroll to position [92, 0]
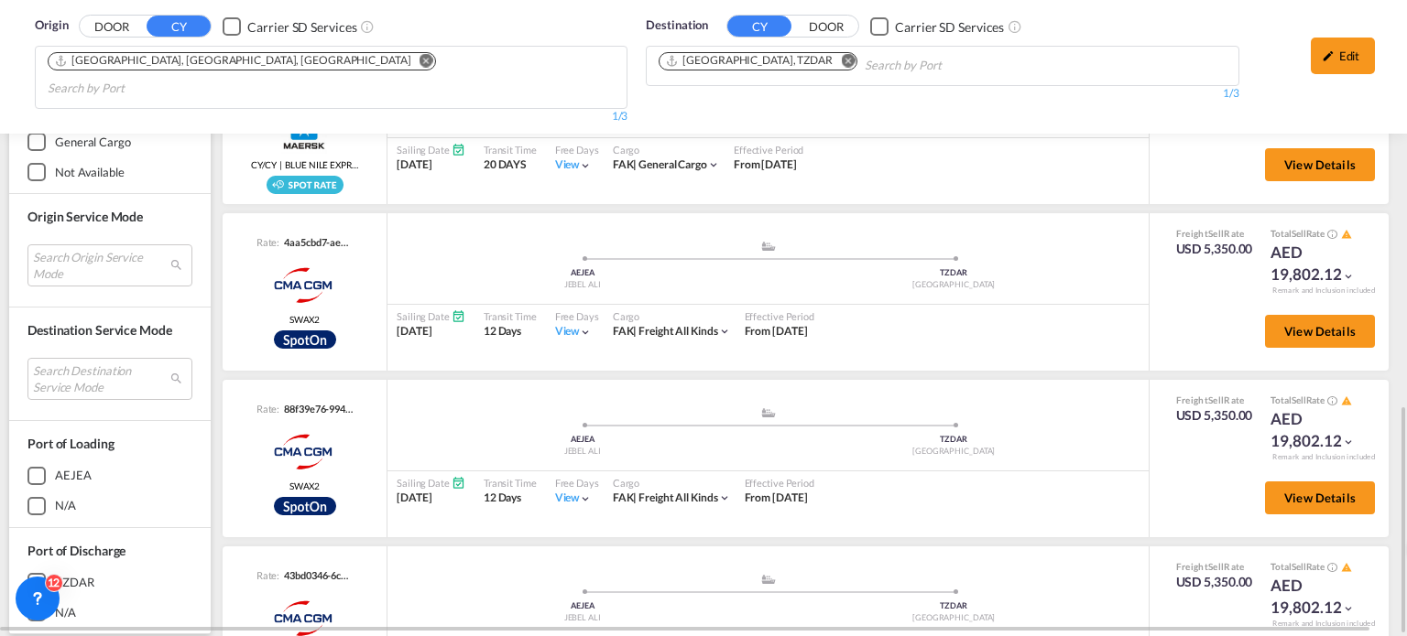
click at [841, 56] on md-icon "Remove" at bounding box center [848, 61] width 14 height 14
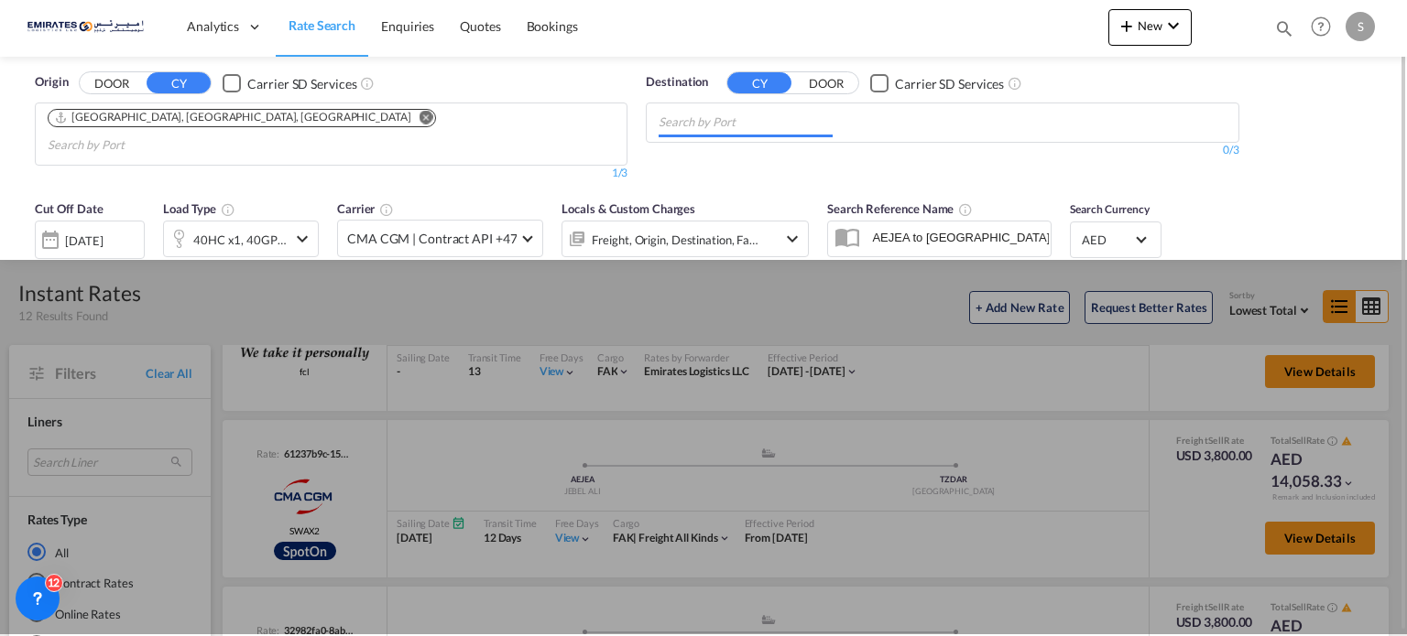
scroll to position [0, 0]
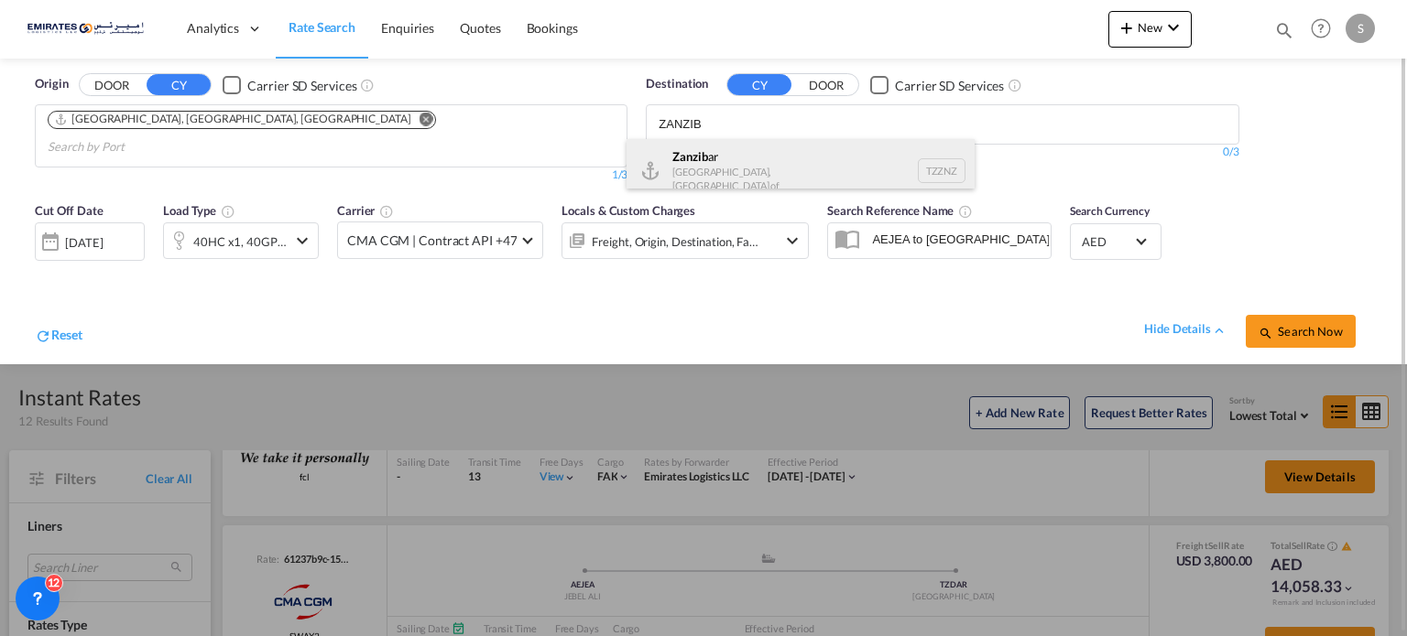
type input "ZANZIB"
click at [714, 160] on div "Zanzib ar [GEOGRAPHIC_DATA], [GEOGRAPHIC_DATA] of TZZNZ" at bounding box center [800, 170] width 348 height 63
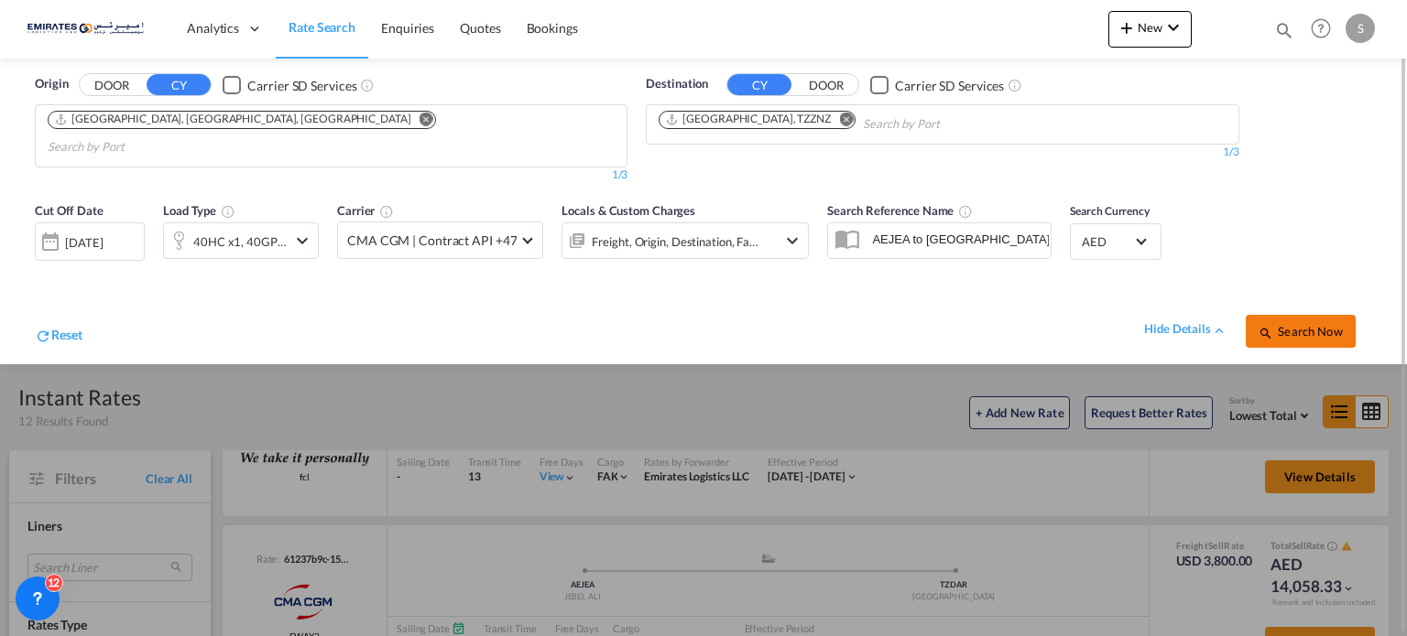
click at [1296, 324] on span "Search Now" at bounding box center [1299, 331] width 83 height 15
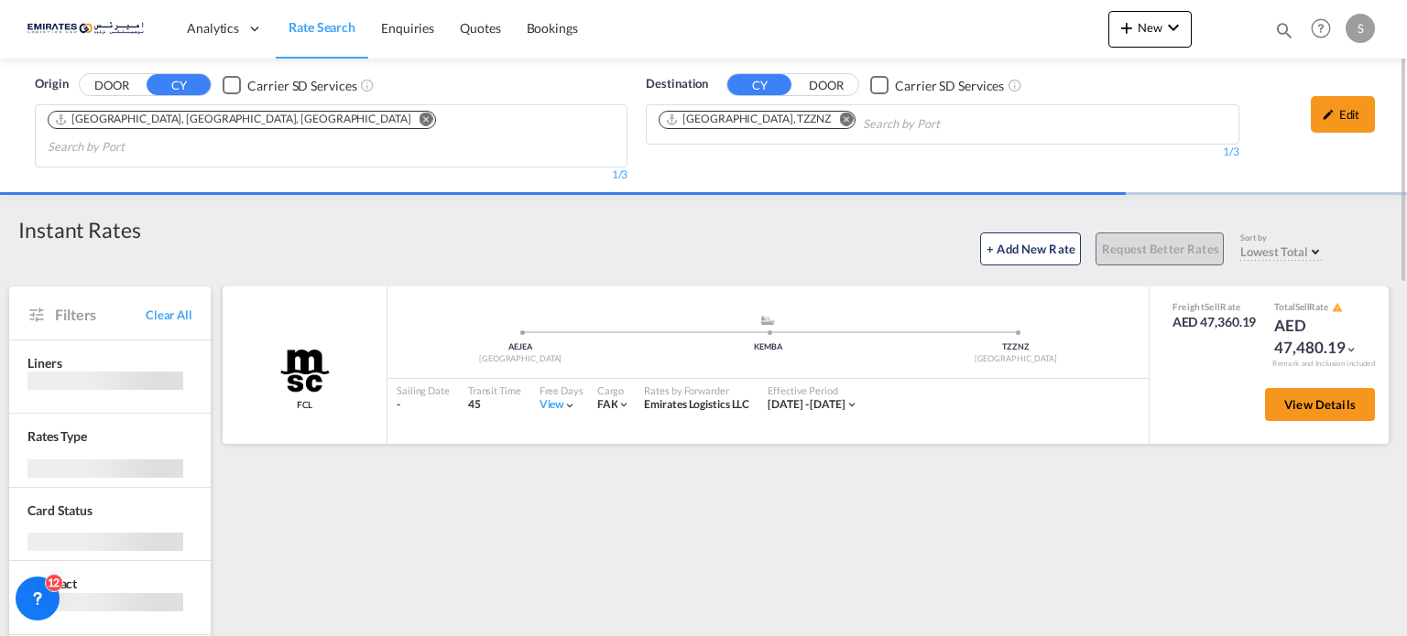
click at [553, 397] on div "View" at bounding box center [558, 405] width 38 height 16
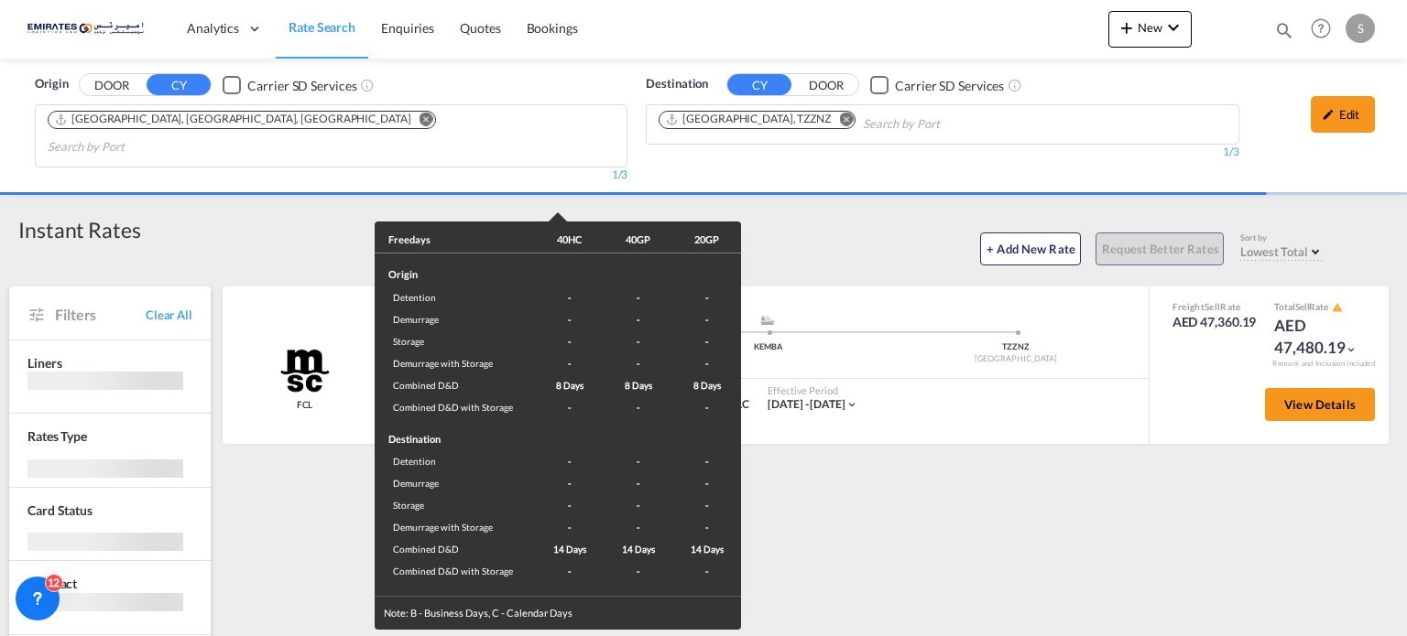
click at [875, 525] on div "Freedays 40HC 40GP 20GP Origin Detention - - - Demurrage - - - Storage - - - De…" at bounding box center [703, 318] width 1407 height 636
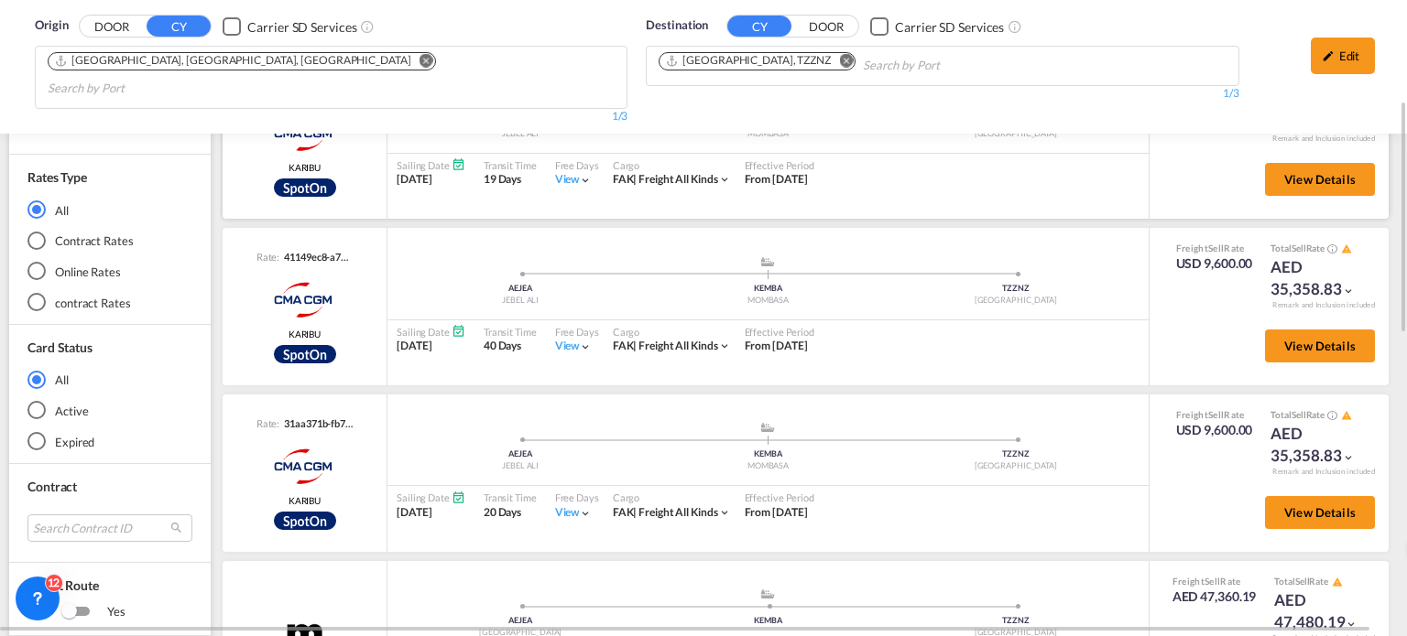
scroll to position [549, 0]
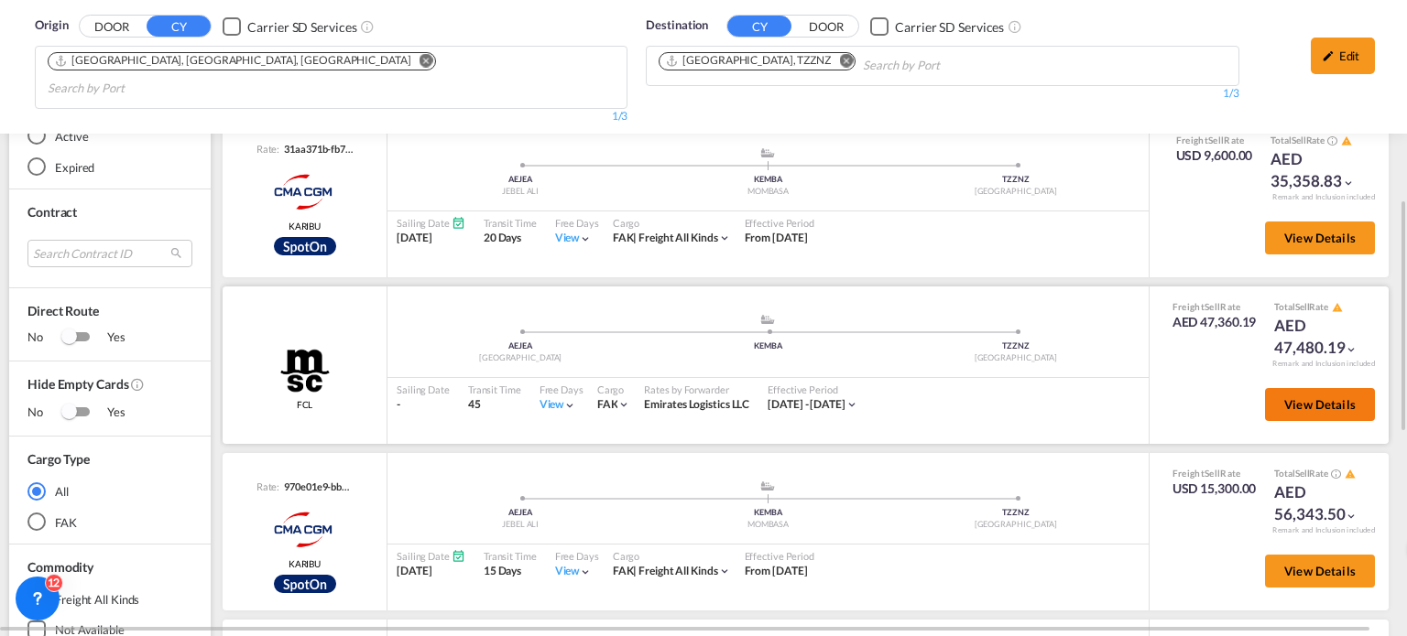
click at [1314, 388] on button "View Details" at bounding box center [1320, 404] width 110 height 33
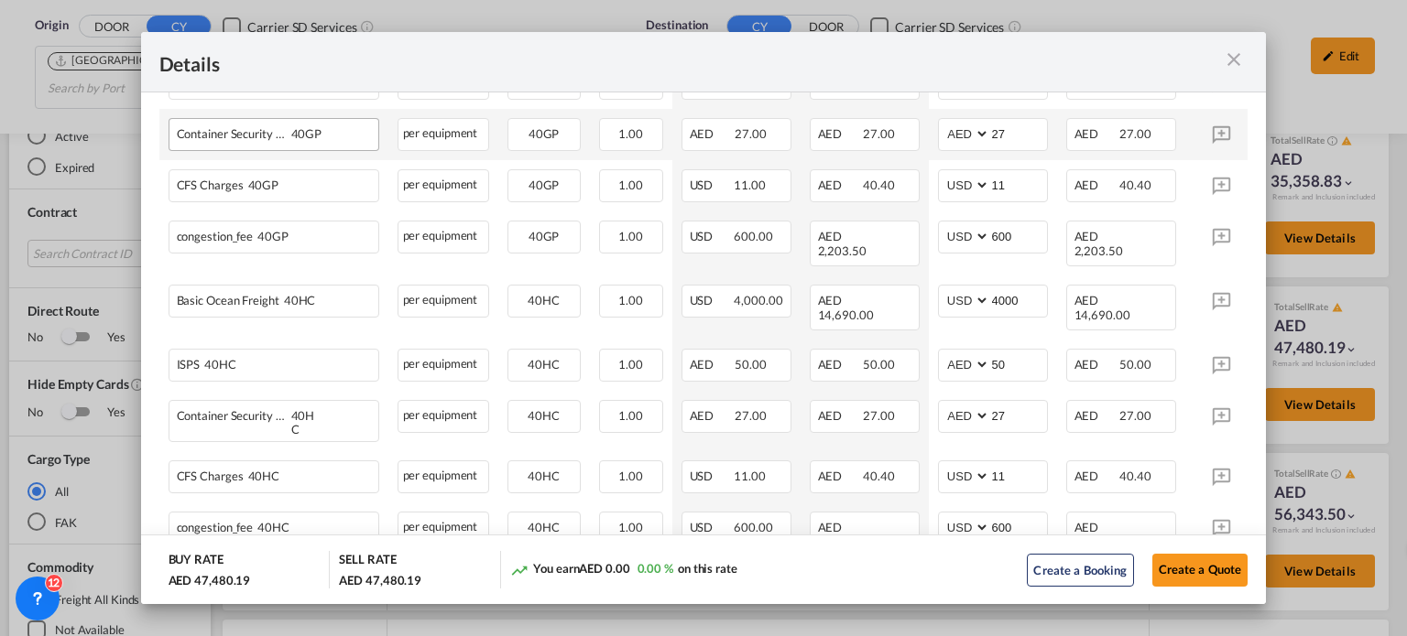
scroll to position [1007, 0]
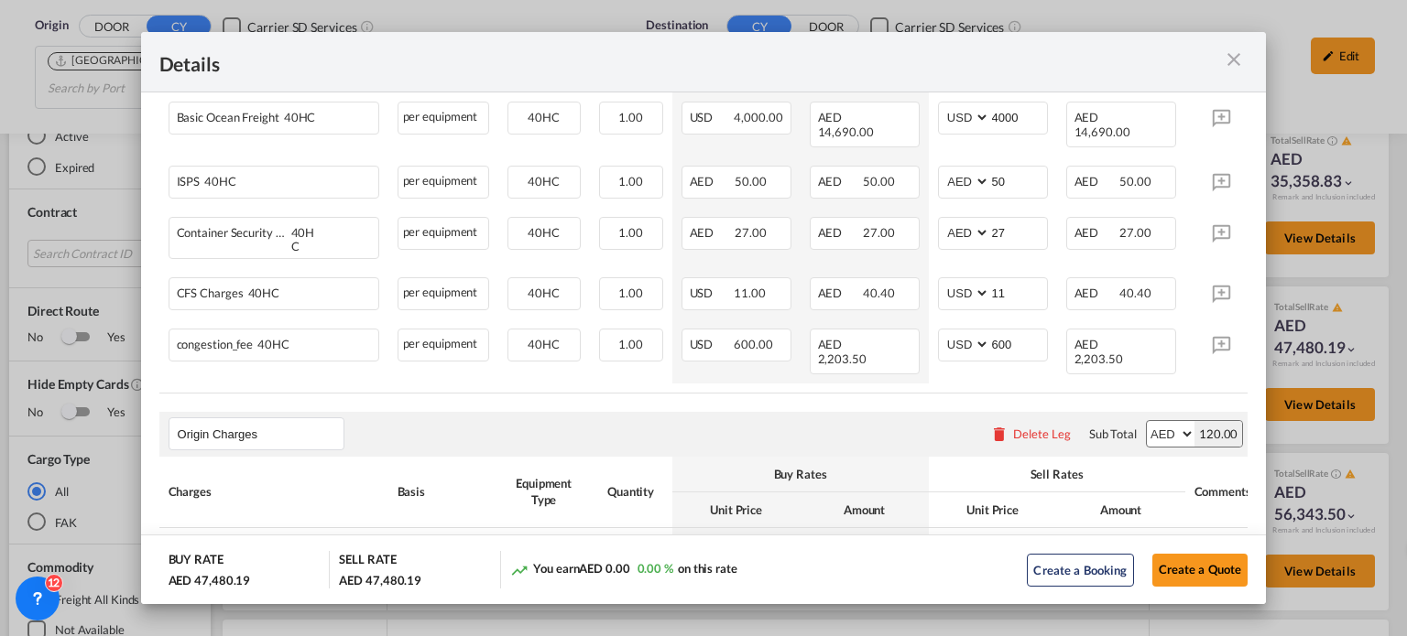
click at [1242, 49] on md-icon "icon-close m-3 fg-AAA8AD cursor" at bounding box center [1234, 60] width 22 height 22
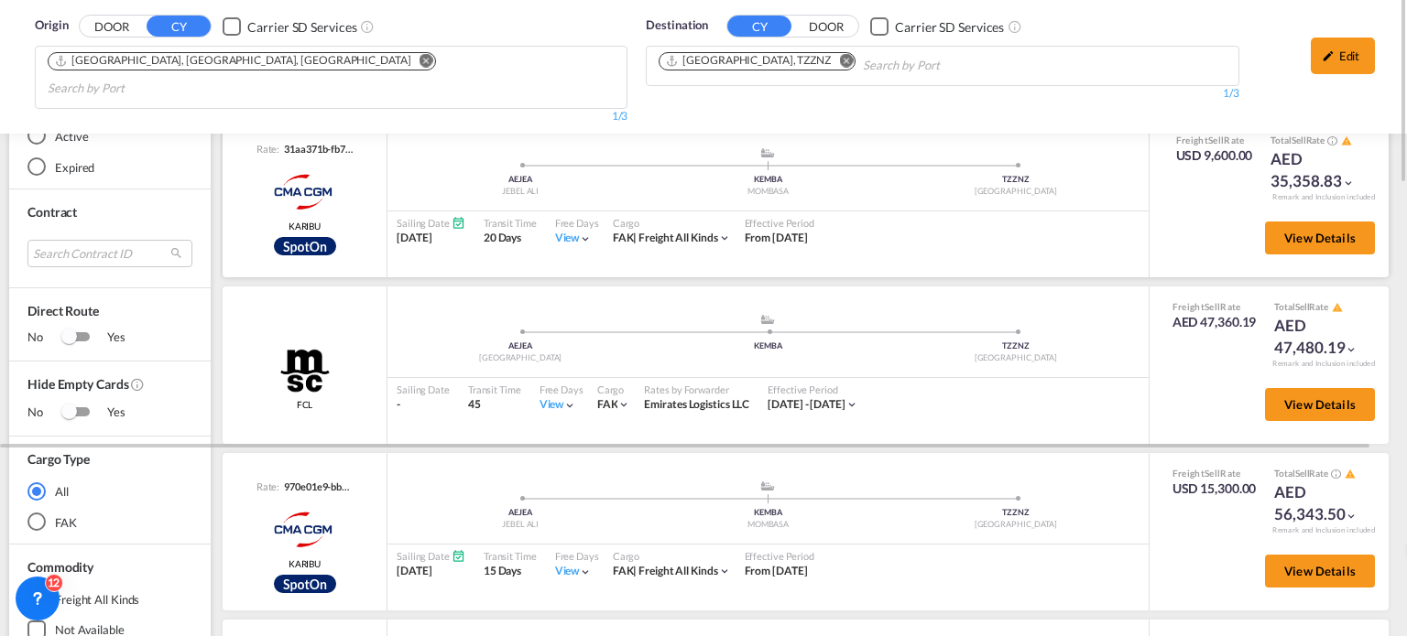
scroll to position [366, 0]
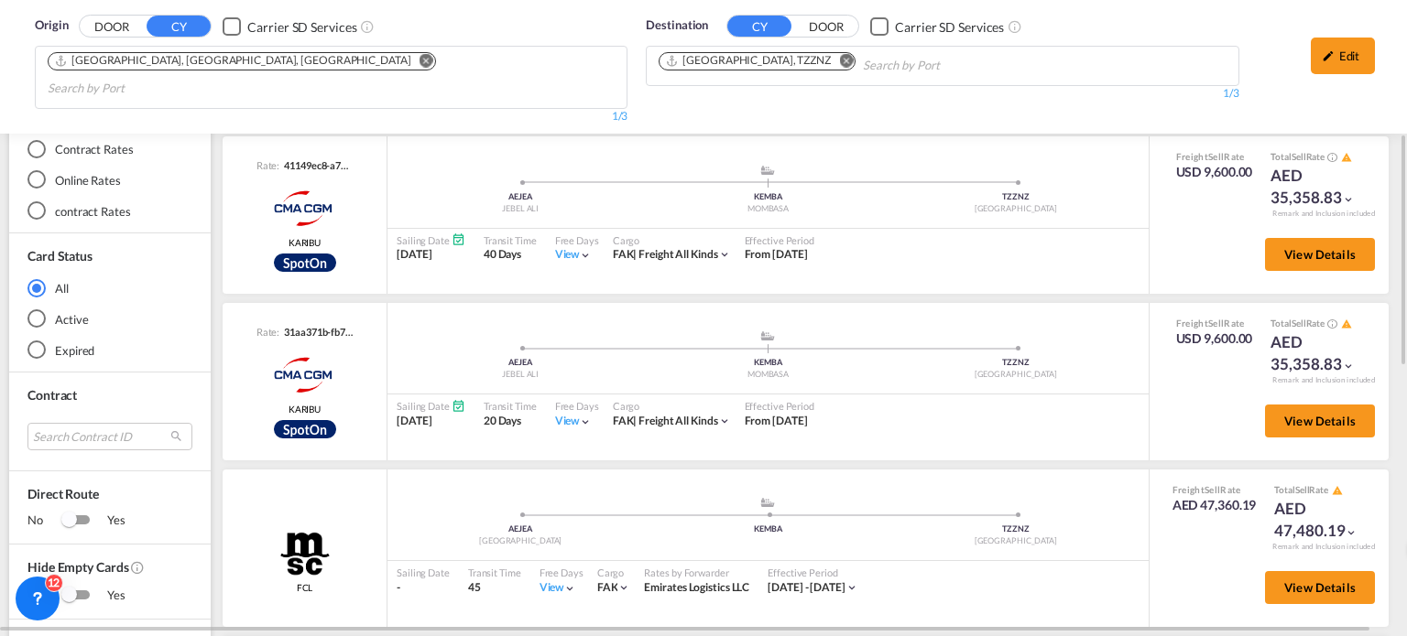
click at [839, 61] on md-icon "Remove" at bounding box center [846, 61] width 14 height 14
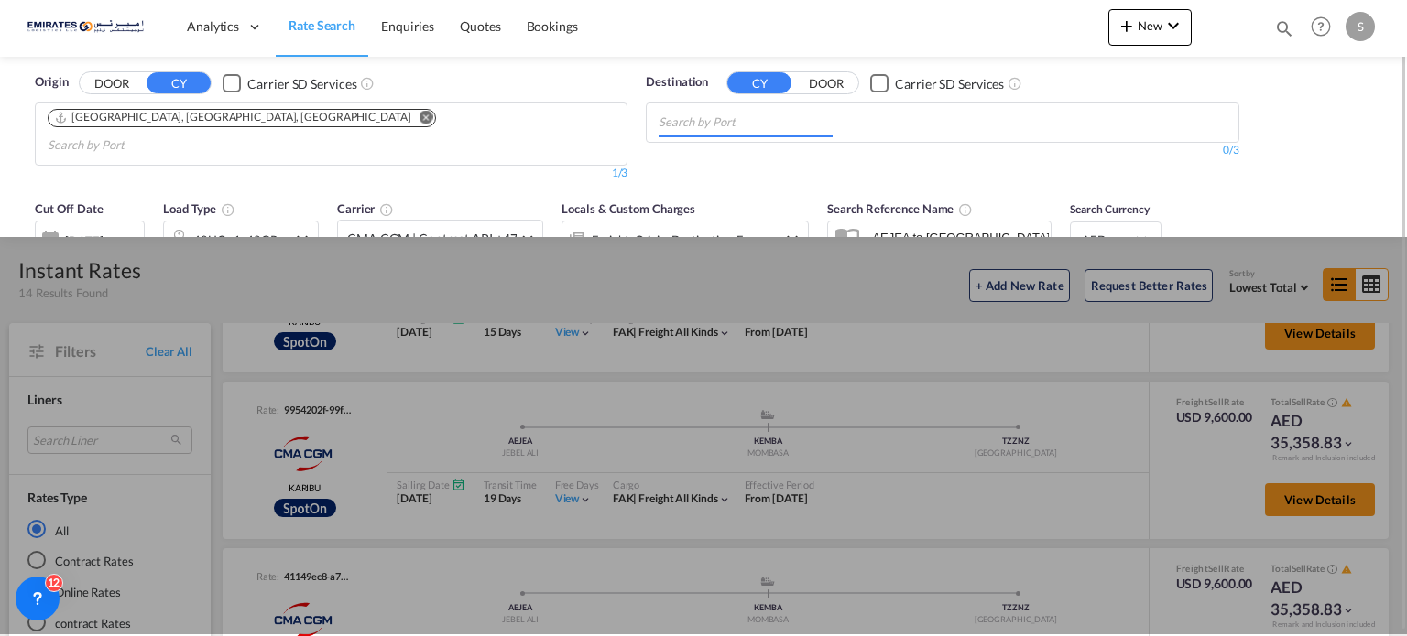
scroll to position [0, 0]
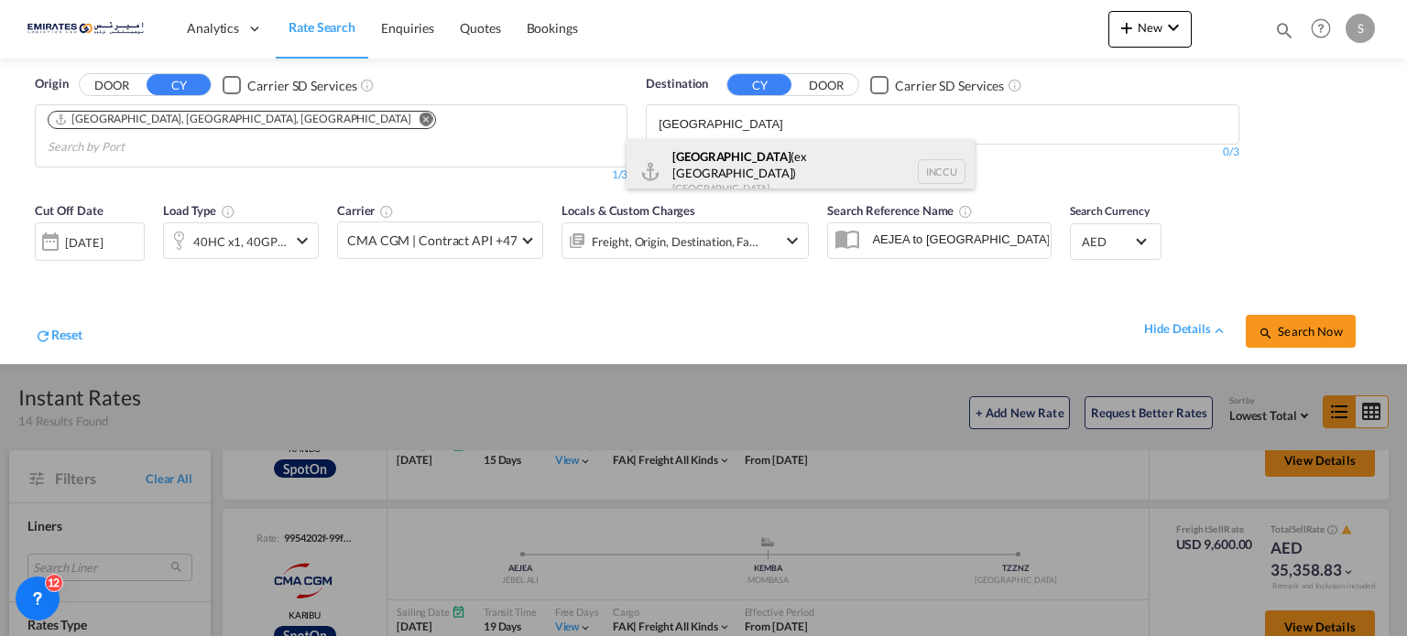
type input "[GEOGRAPHIC_DATA]"
click at [683, 169] on div "[GEOGRAPHIC_DATA] (ex [GEOGRAPHIC_DATA]) [GEOGRAPHIC_DATA] INCCU" at bounding box center [800, 172] width 348 height 66
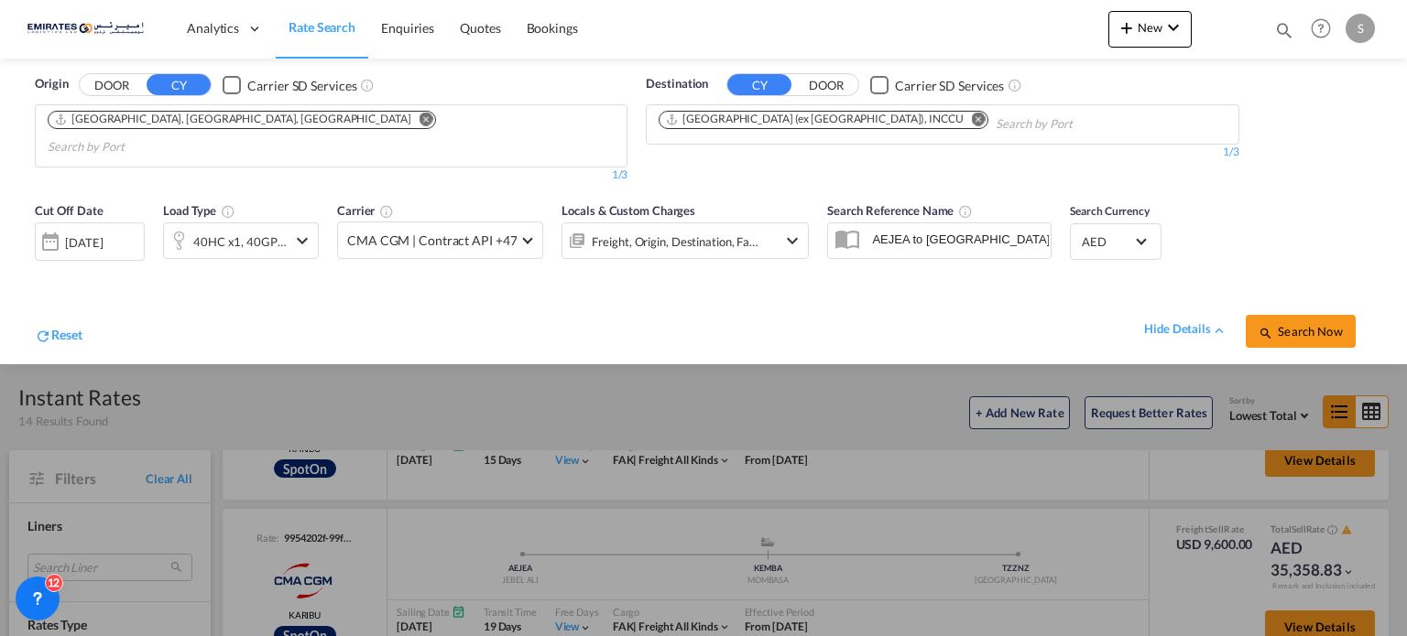
click at [1285, 316] on button "Search Now" at bounding box center [1300, 331] width 110 height 33
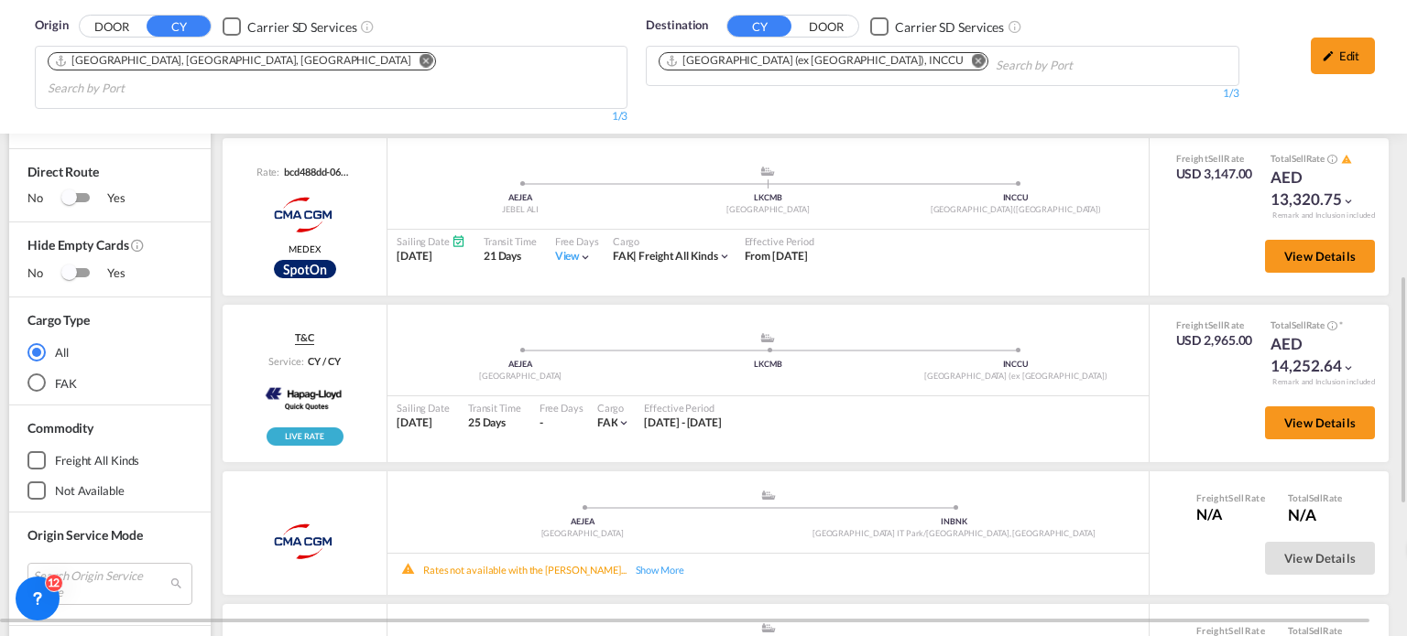
scroll to position [798, 0]
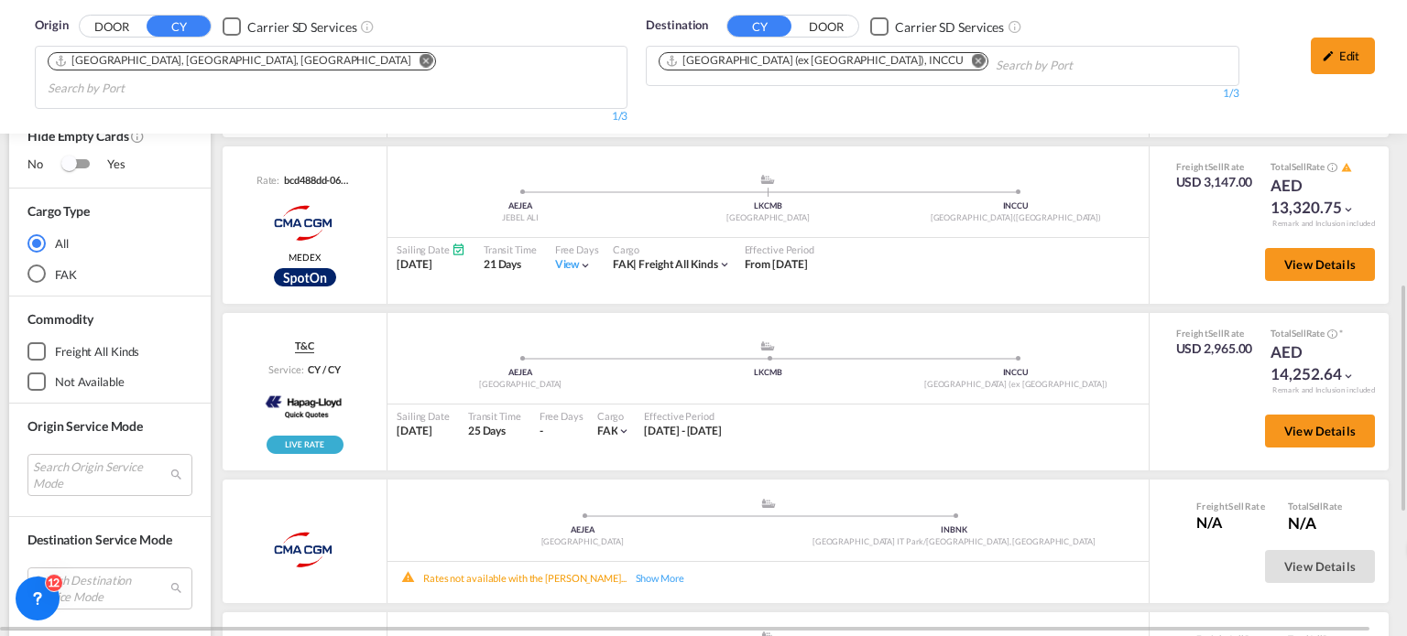
click at [972, 61] on md-icon "Remove" at bounding box center [979, 61] width 14 height 14
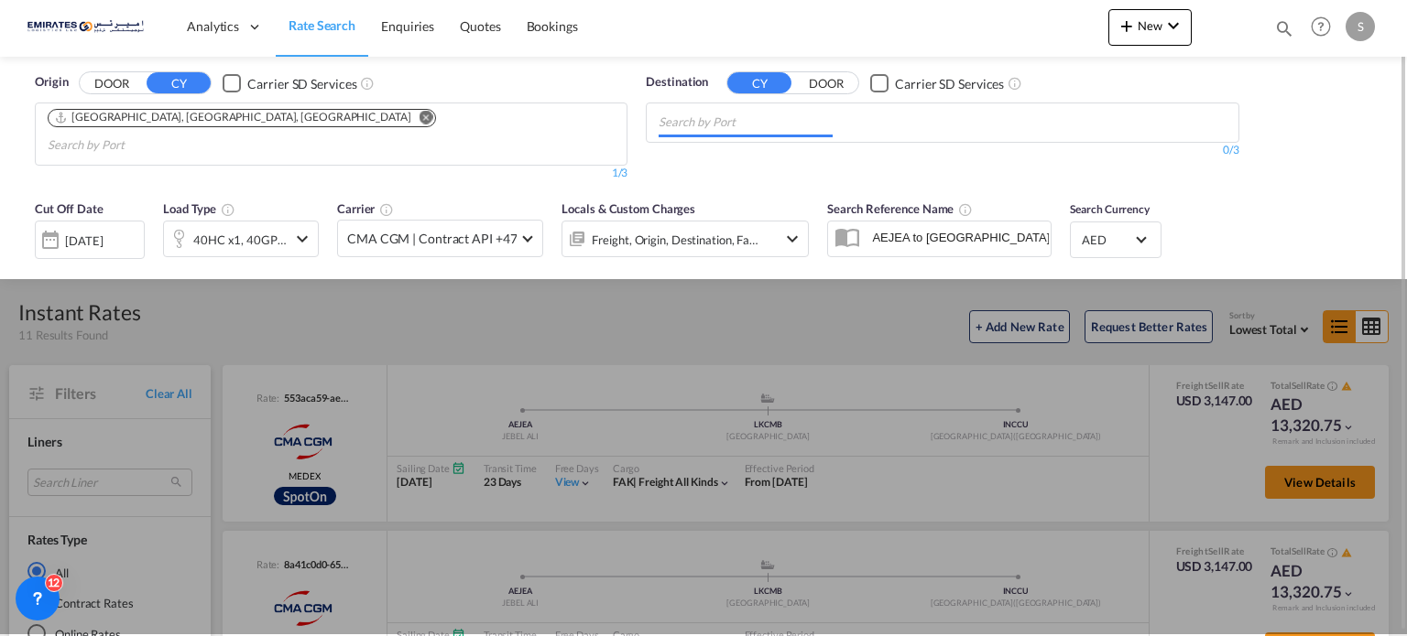
scroll to position [0, 0]
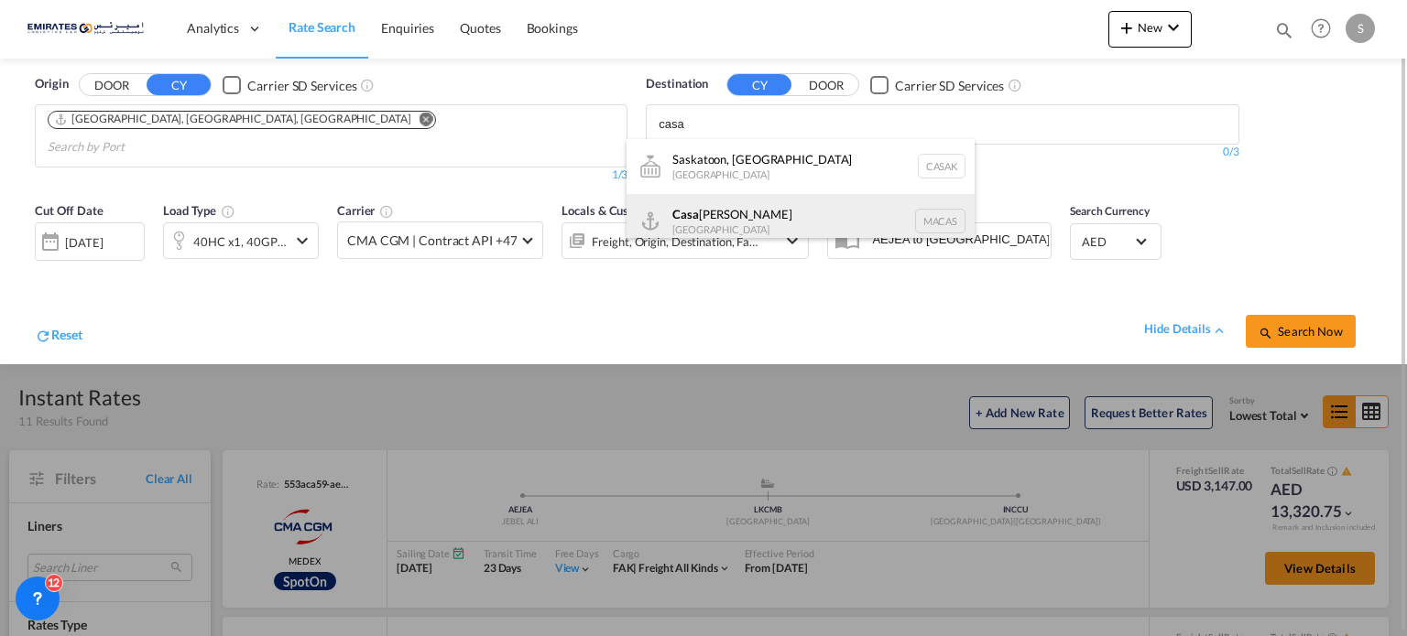
type input "casa"
click at [696, 234] on div "Casa [PERSON_NAME] [GEOGRAPHIC_DATA] [GEOGRAPHIC_DATA]" at bounding box center [800, 221] width 348 height 55
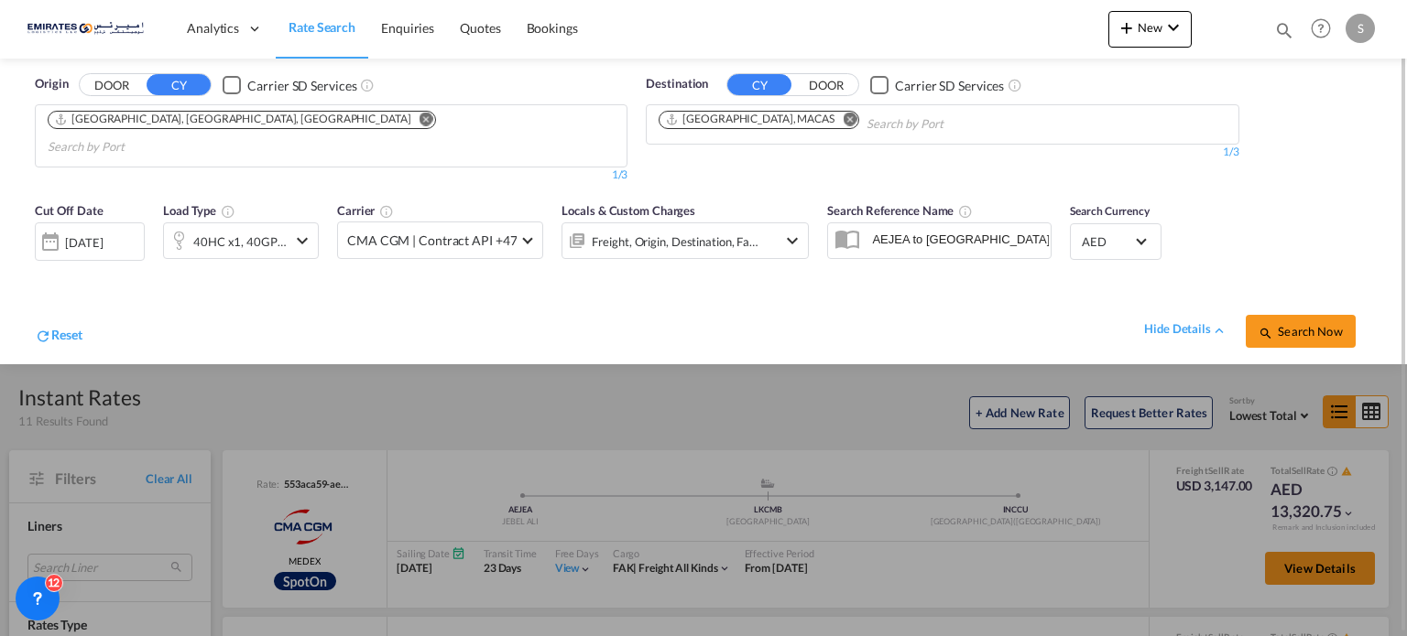
click at [1289, 324] on span "Search Now" at bounding box center [1299, 331] width 83 height 15
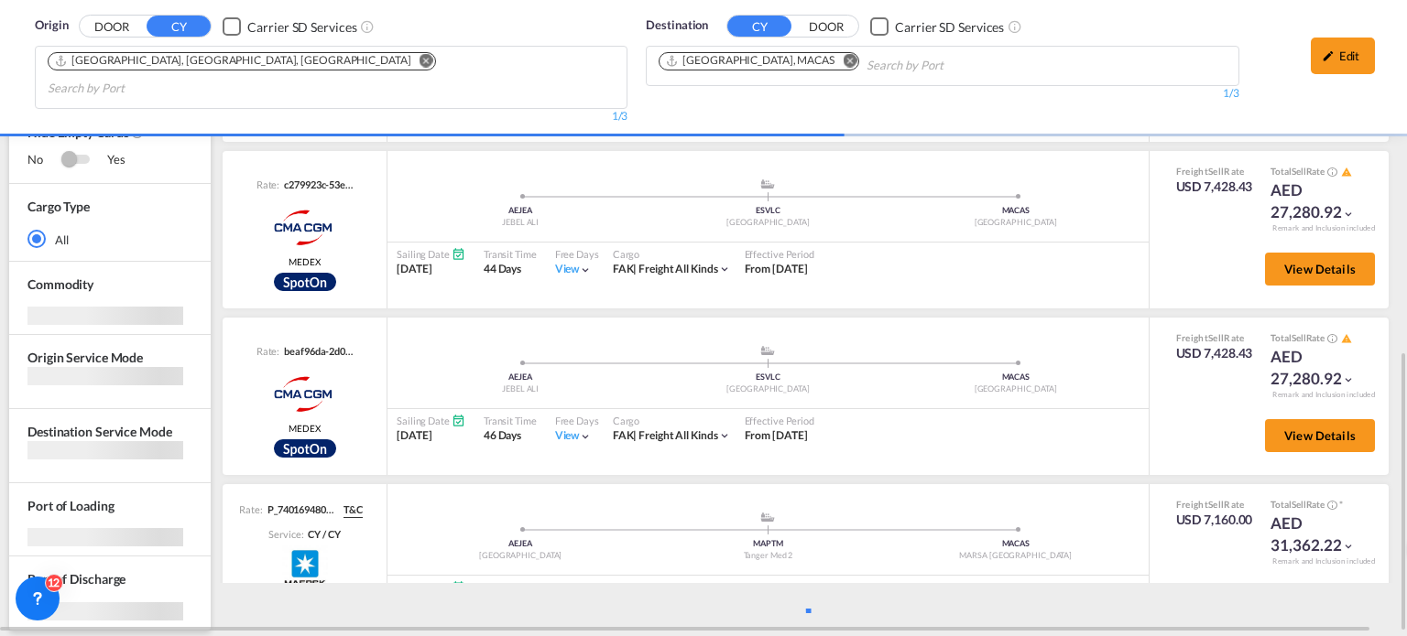
scroll to position [802, 0]
